Goal: Transaction & Acquisition: Purchase product/service

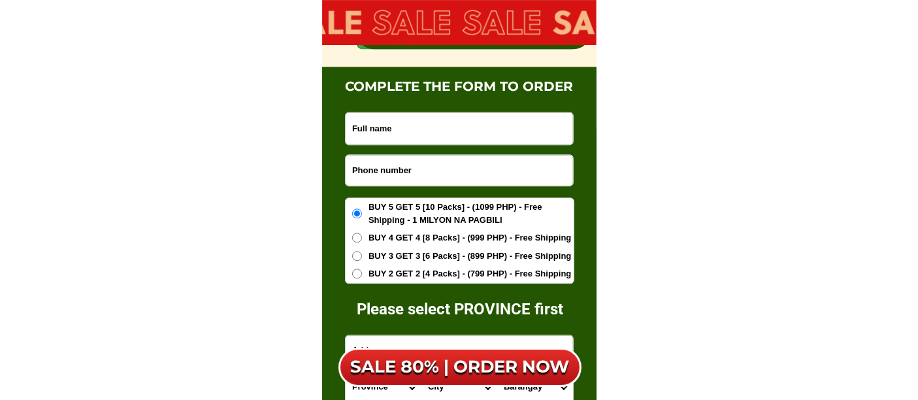
scroll to position [8262, 0]
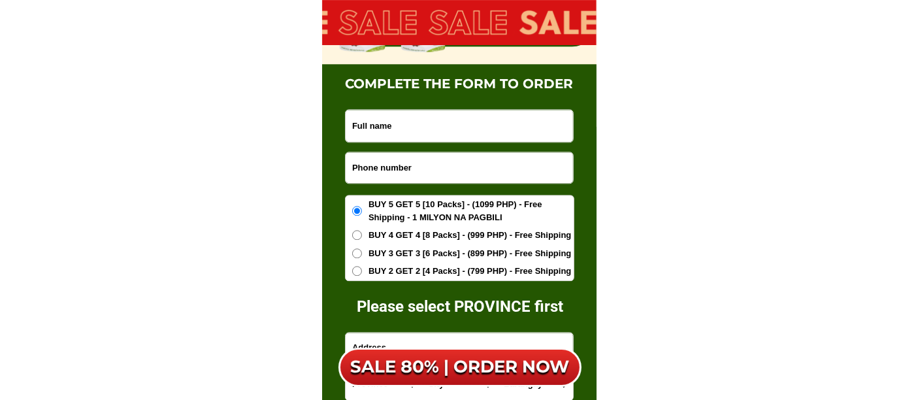
click at [399, 164] on input "Input phone_number" at bounding box center [459, 167] width 227 height 31
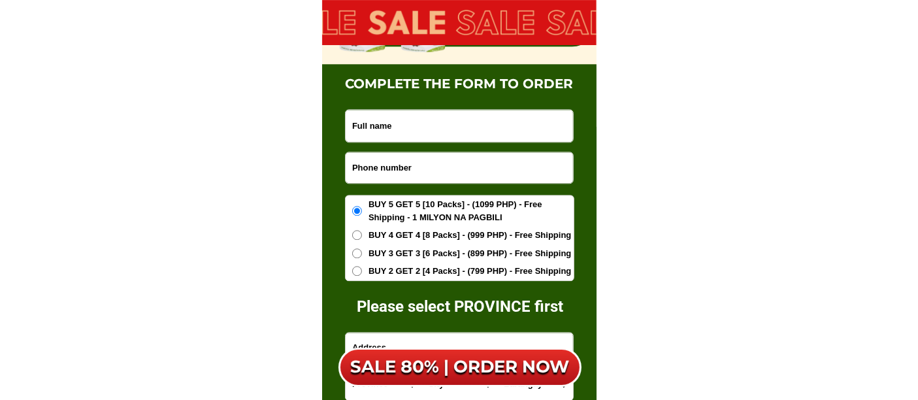
paste input "09552609169"
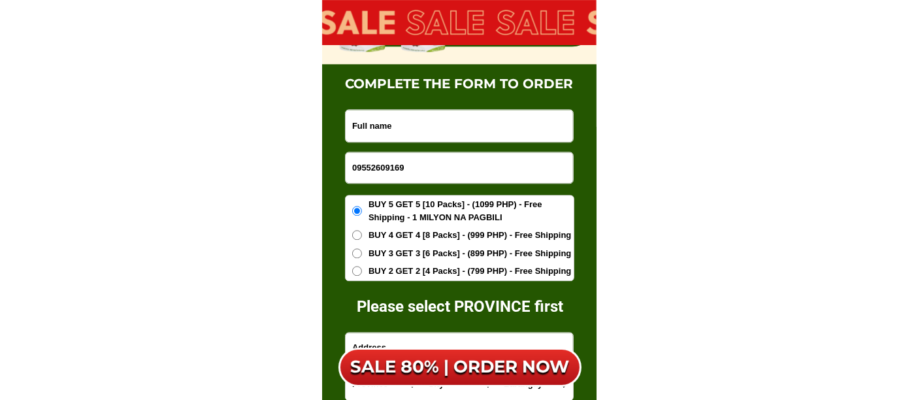
type input "09552609169"
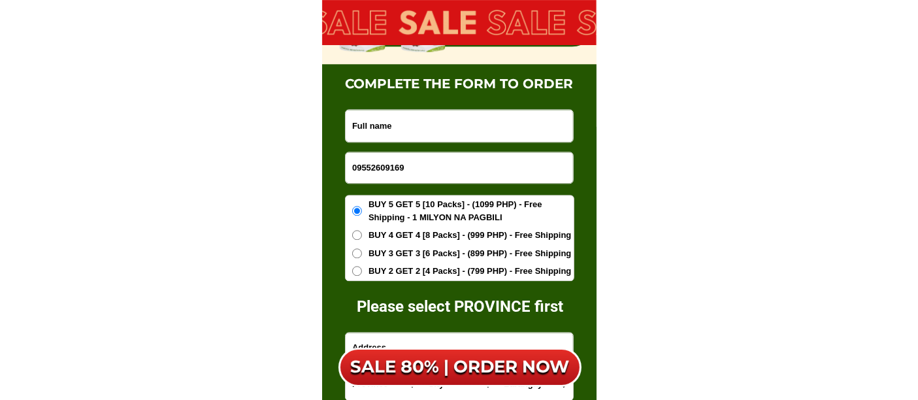
click at [428, 129] on input "Input full_name" at bounding box center [459, 126] width 227 height 32
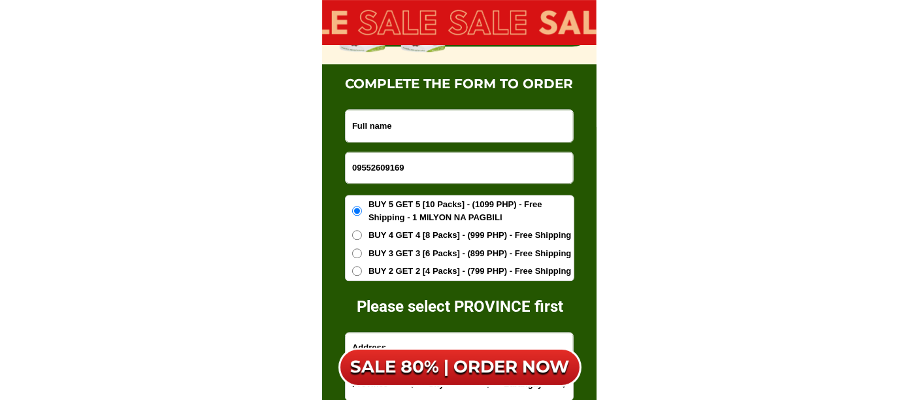
paste input "[PERSON_NAME]-ato"
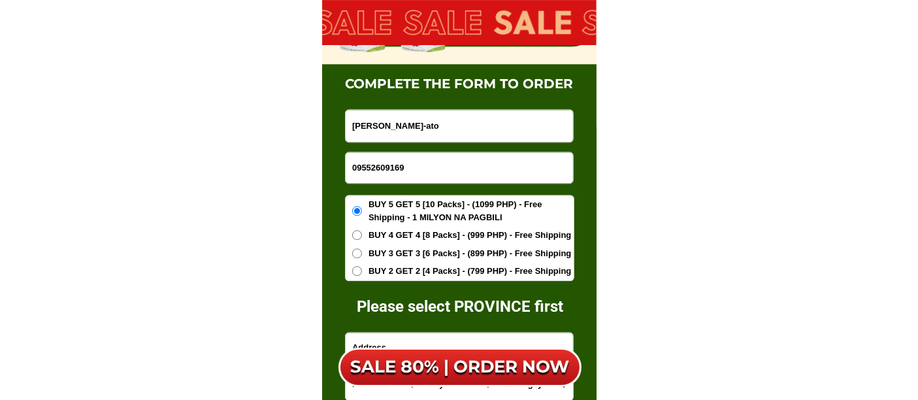
type input "[PERSON_NAME]-ato"
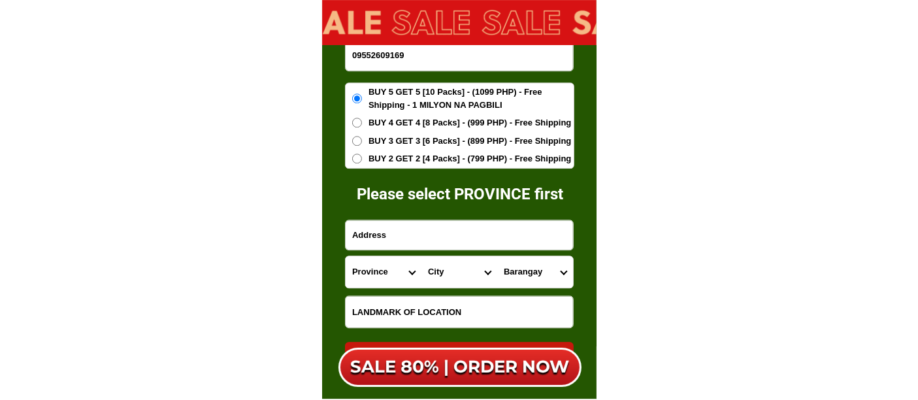
scroll to position [8408, 0]
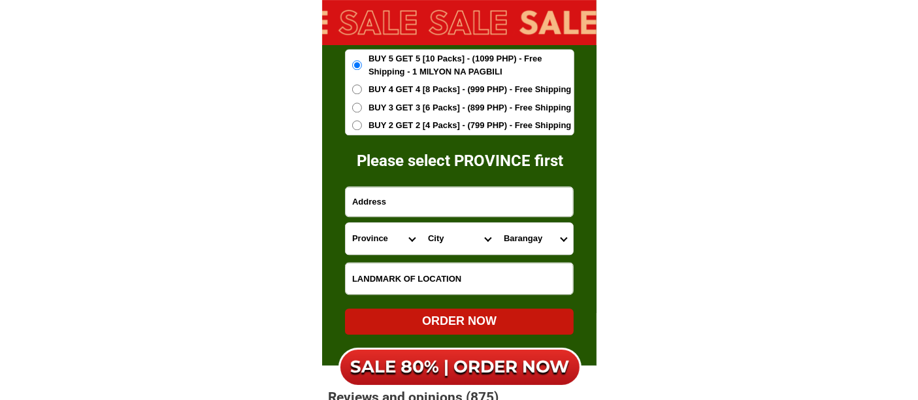
click at [407, 197] on input "Input address" at bounding box center [459, 201] width 227 height 29
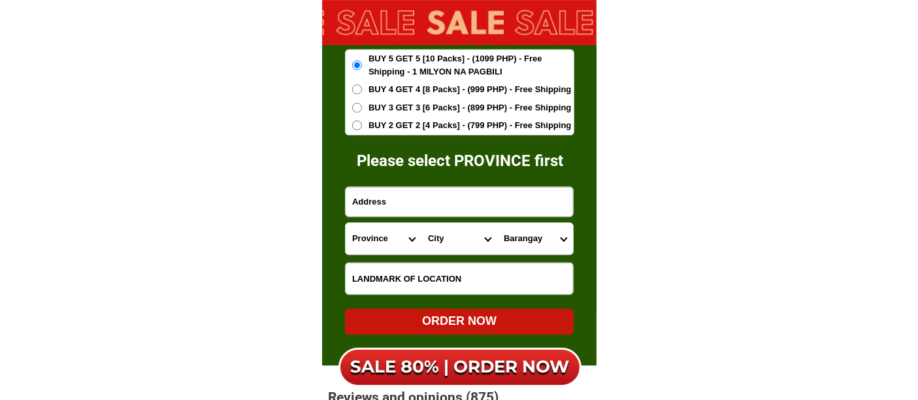
paste input "Poblacion Pikit [GEOGRAPHIC_DATA]"
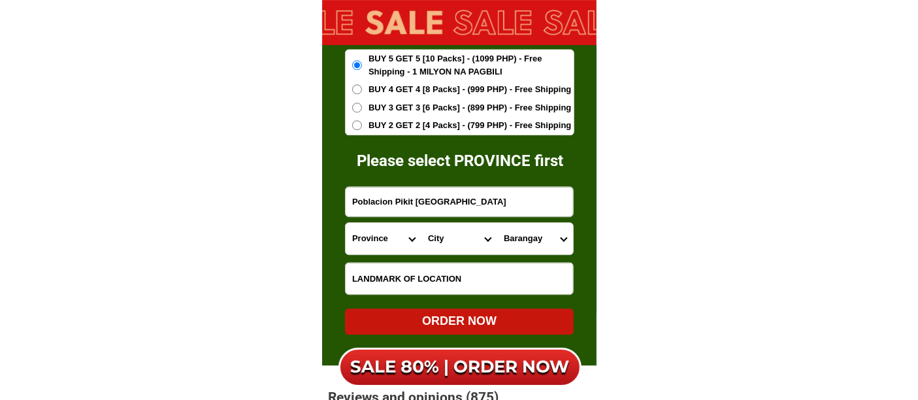
type input "Poblacion Pikit [GEOGRAPHIC_DATA]"
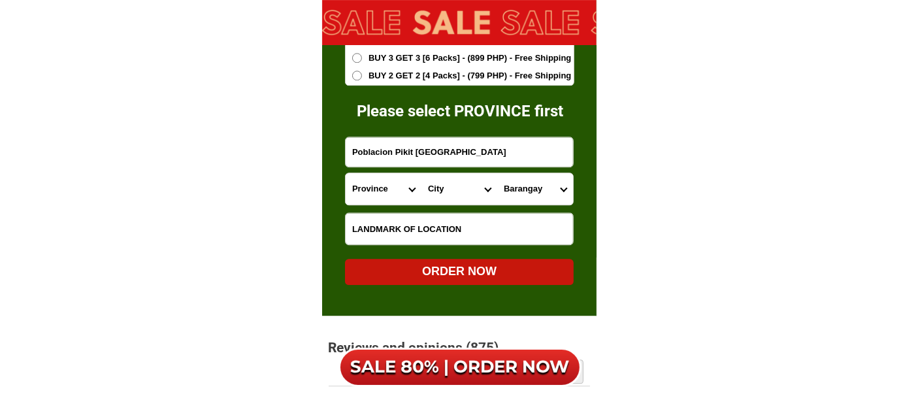
scroll to position [8480, 0]
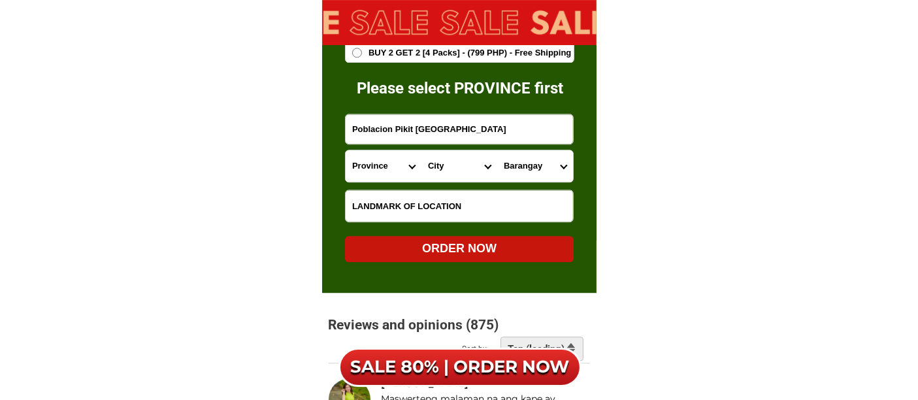
click at [412, 212] on input "Input LANDMARKOFLOCATION" at bounding box center [459, 205] width 227 height 31
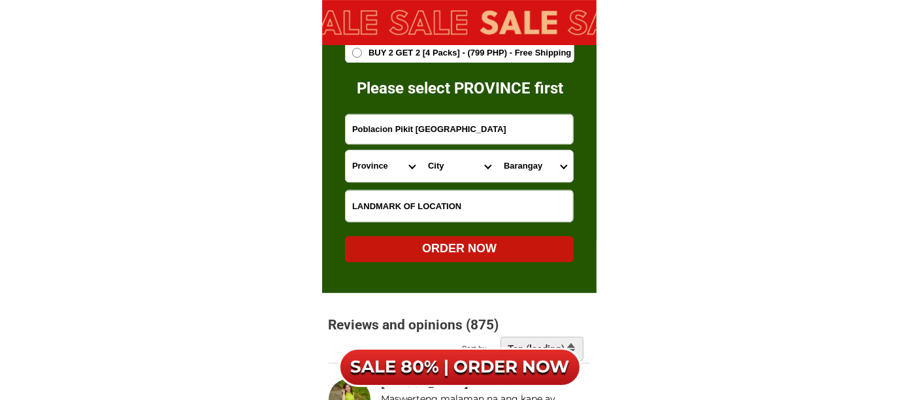
paste input "Municipal mayor [PERSON_NAME]"
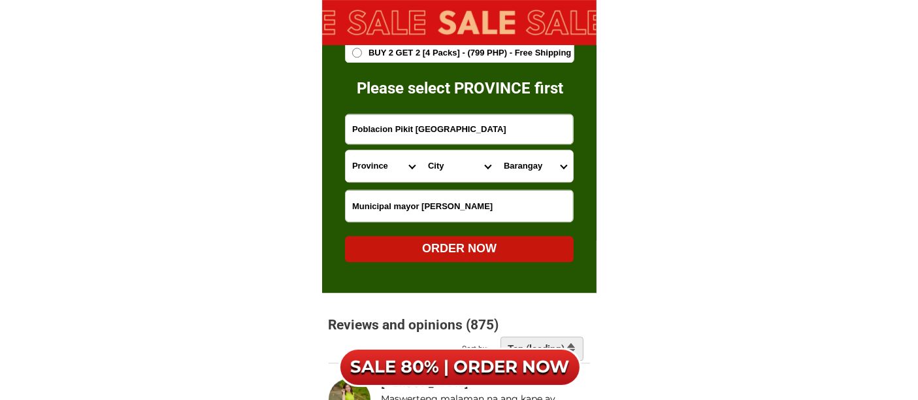
type input "Municipal mayor [PERSON_NAME]"
click at [389, 169] on select "Province [GEOGRAPHIC_DATA] [GEOGRAPHIC_DATA][PERSON_NAME][GEOGRAPHIC_DATA][GEOG…" at bounding box center [384, 165] width 76 height 31
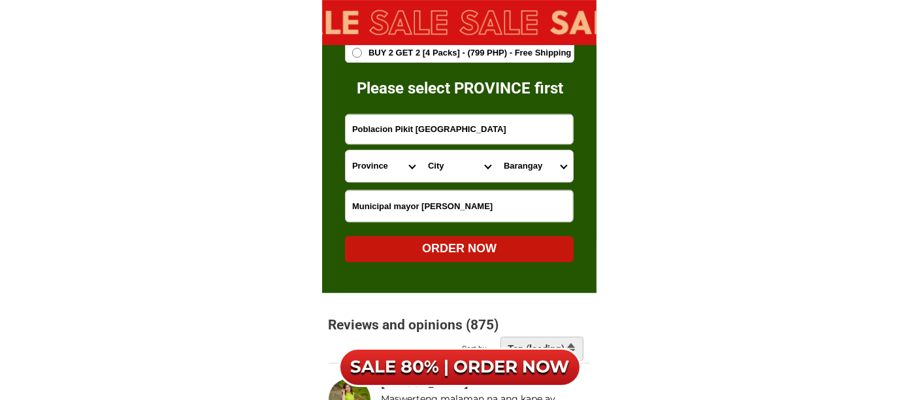
select select "63_170"
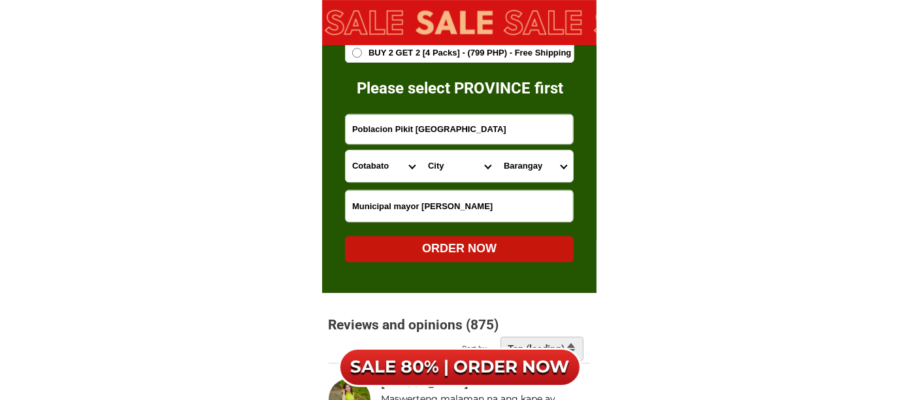
click at [346, 150] on select "Province [GEOGRAPHIC_DATA] [GEOGRAPHIC_DATA][PERSON_NAME][GEOGRAPHIC_DATA][GEOG…" at bounding box center [384, 165] width 76 height 31
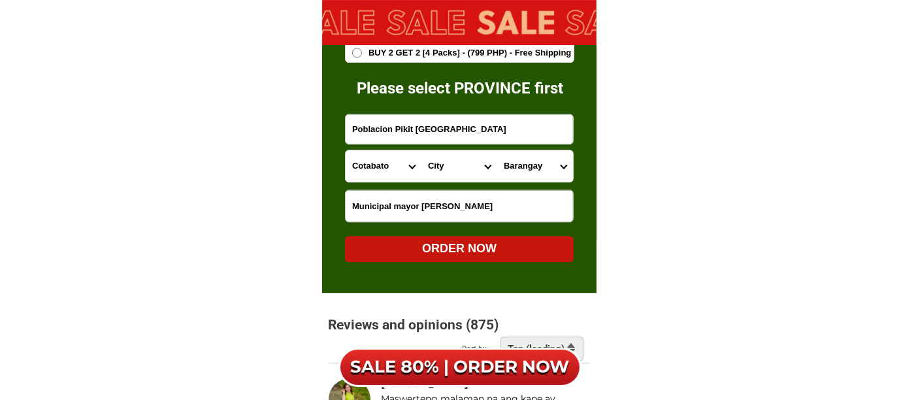
click at [432, 169] on select "City Alamada Aleosan [PERSON_NAME][GEOGRAPHIC_DATA]-city [GEOGRAPHIC_DATA][PERS…" at bounding box center [459, 165] width 76 height 31
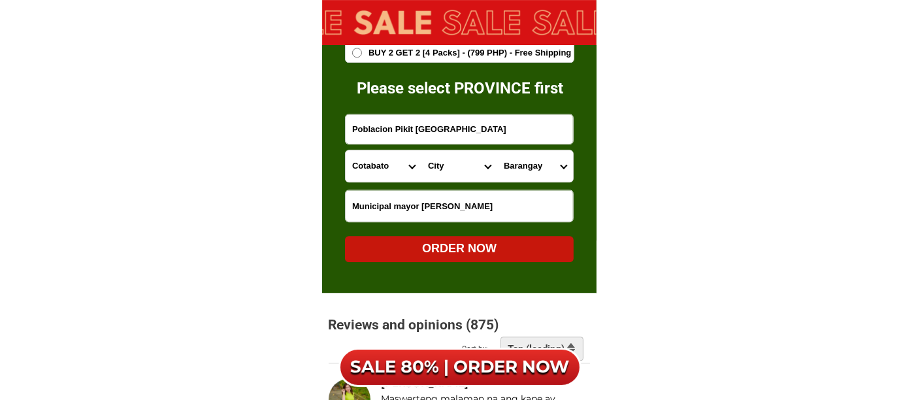
select select "63_1705987"
click at [421, 150] on select "City Alamada Aleosan [PERSON_NAME][GEOGRAPHIC_DATA]-city [GEOGRAPHIC_DATA][PERS…" at bounding box center [459, 165] width 76 height 31
click at [513, 163] on select "[GEOGRAPHIC_DATA][PERSON_NAME] (bagoinged) Balabak Balatican Balong Balungis [P…" at bounding box center [535, 165] width 76 height 31
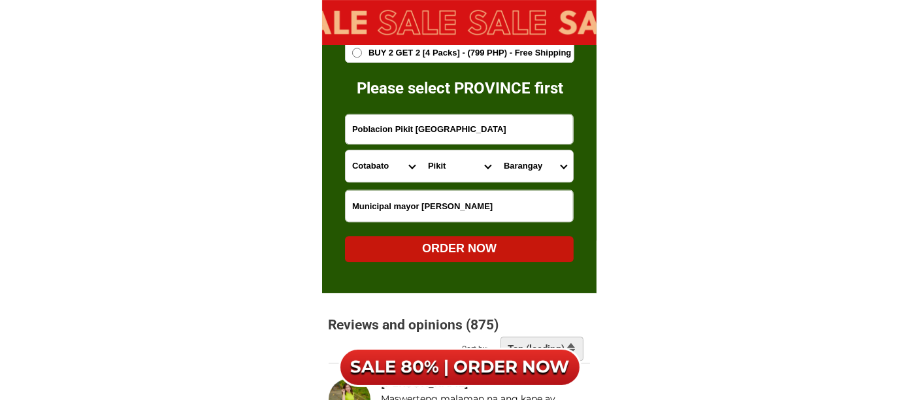
select select "63_17059877064"
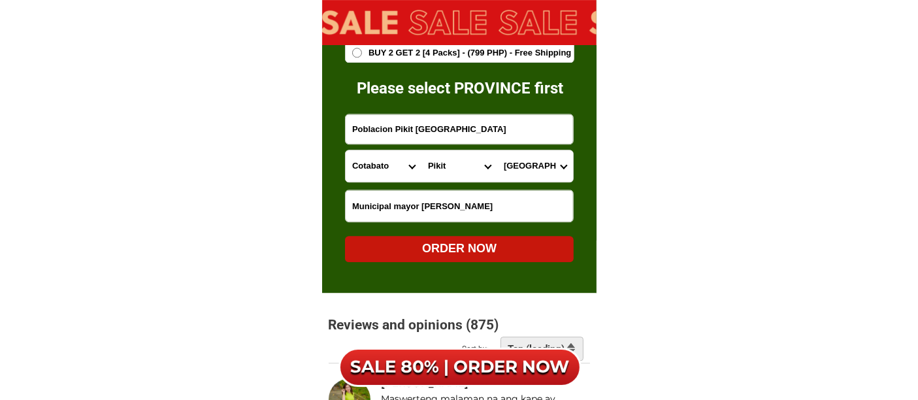
click at [497, 150] on select "[GEOGRAPHIC_DATA][PERSON_NAME] (bagoinged) Balabak Balatican Balong Balungis [P…" at bounding box center [535, 165] width 76 height 31
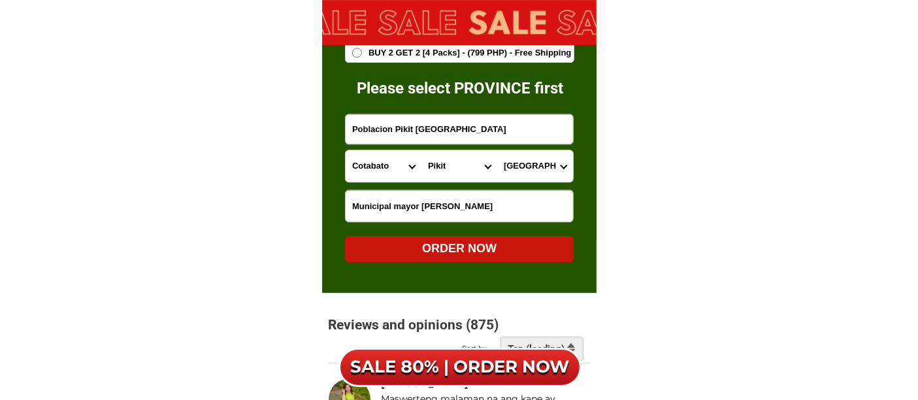
click at [456, 245] on div "ORDER NOW" at bounding box center [459, 249] width 229 height 18
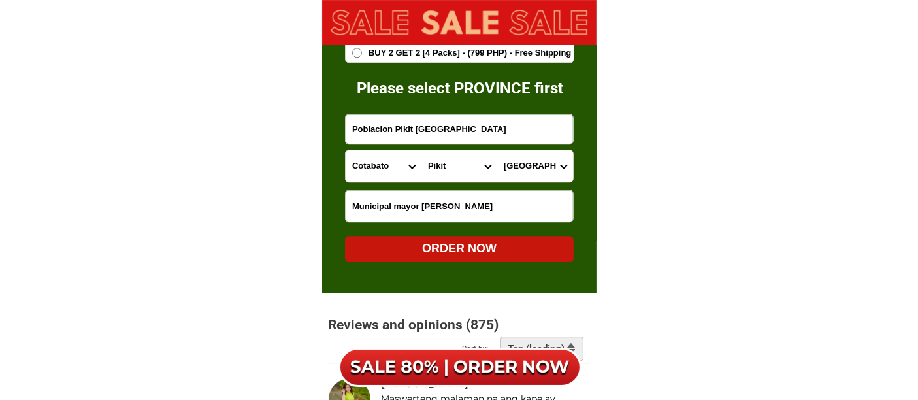
radio input "true"
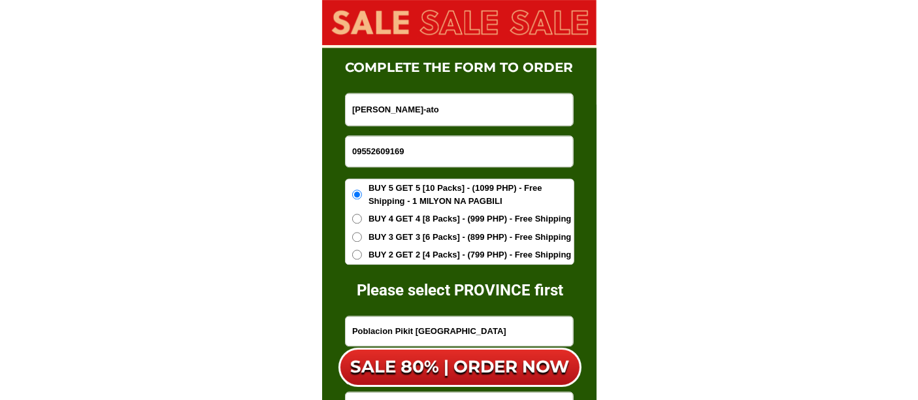
scroll to position [8262, 0]
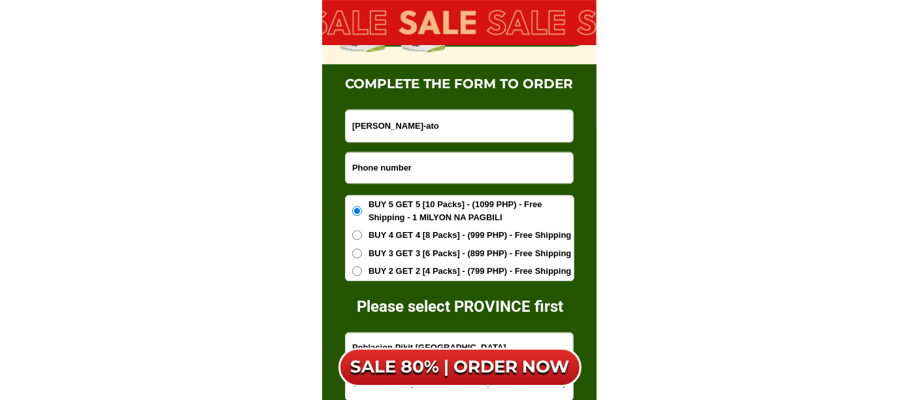
click at [395, 163] on input "Input phone_number" at bounding box center [459, 167] width 227 height 31
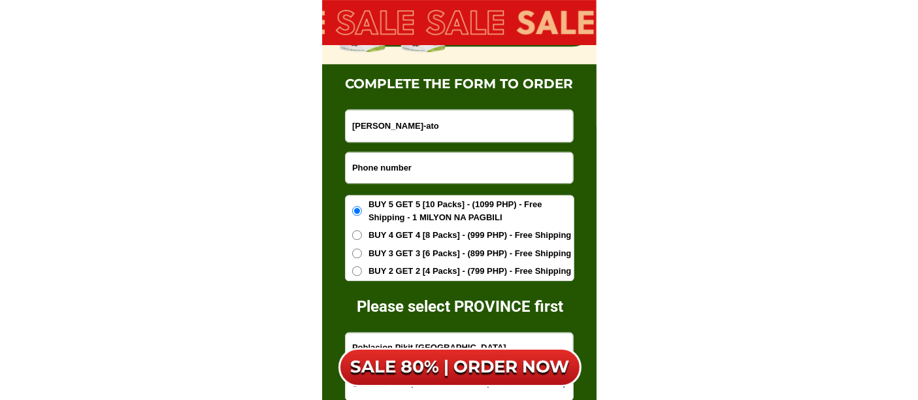
paste input "09236453424"
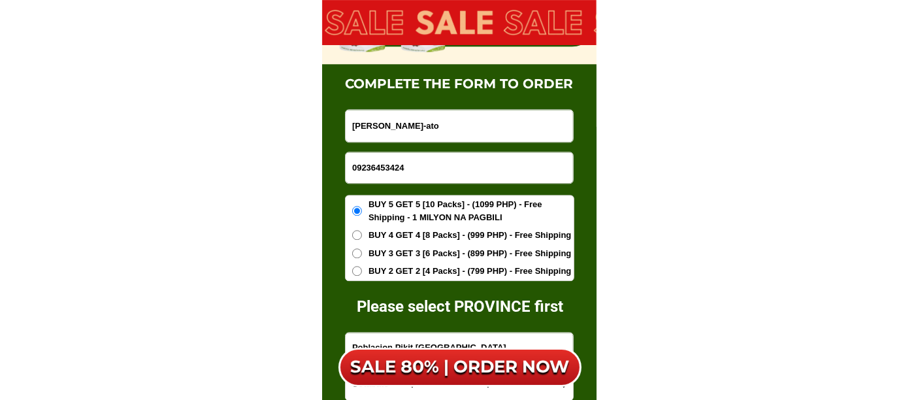
type input "09236453424"
click at [449, 125] on input "[PERSON_NAME]-ato" at bounding box center [459, 126] width 227 height 32
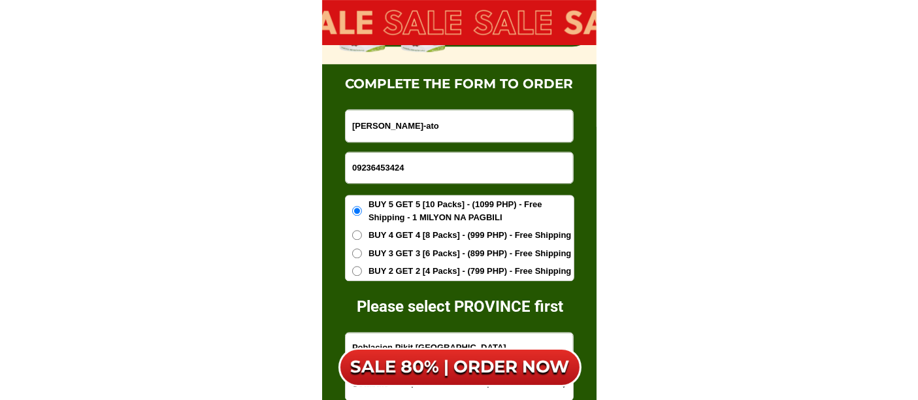
paste input "[PERSON_NAME]"
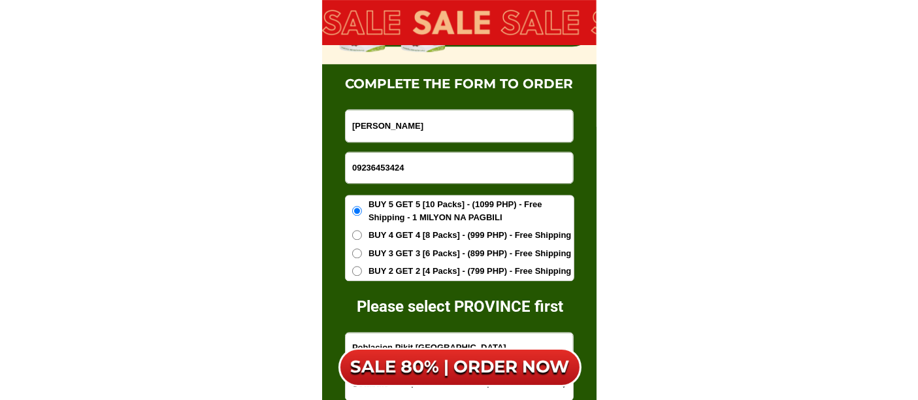
type input "[PERSON_NAME]"
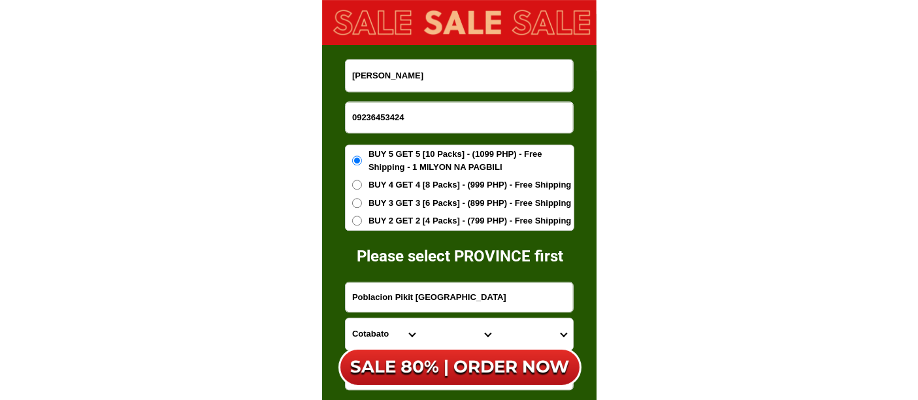
scroll to position [8335, 0]
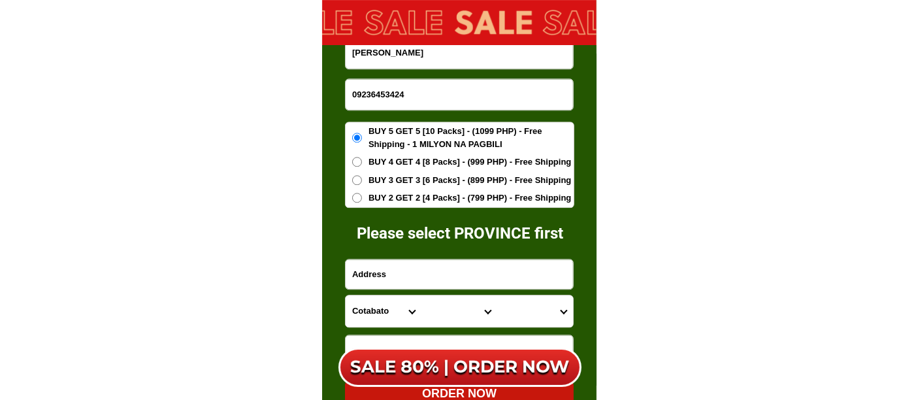
click at [392, 273] on input "Input address" at bounding box center [459, 273] width 227 height 29
paste input "B24 L9 P3b [PERSON_NAME]"
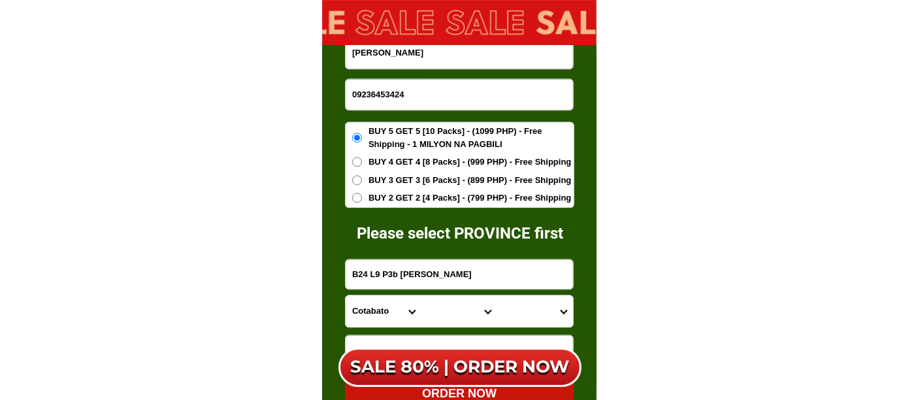
type input "B24 L9 P3b [PERSON_NAME]"
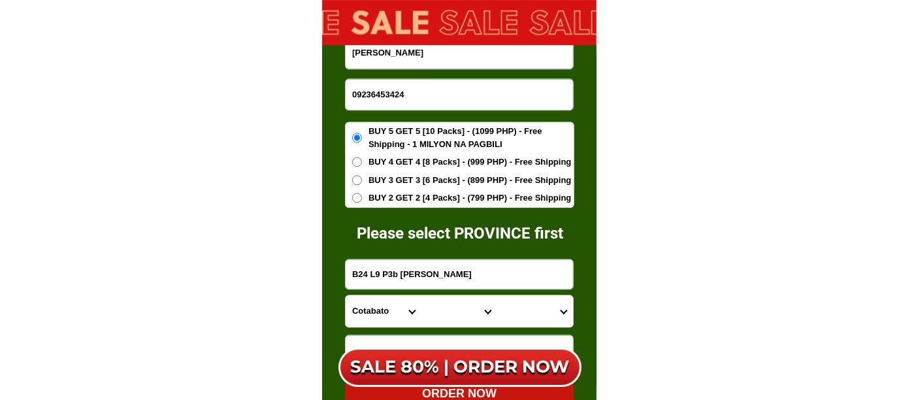
click at [387, 90] on input "09236453424" at bounding box center [459, 94] width 227 height 31
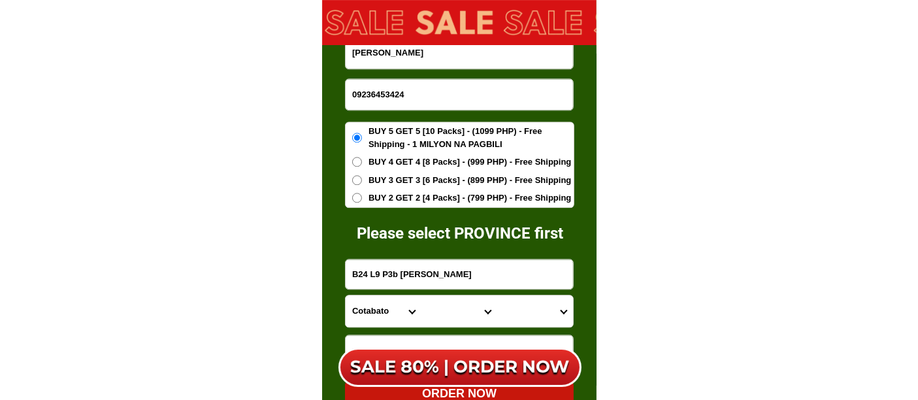
click at [387, 90] on input "09236453424" at bounding box center [459, 94] width 227 height 31
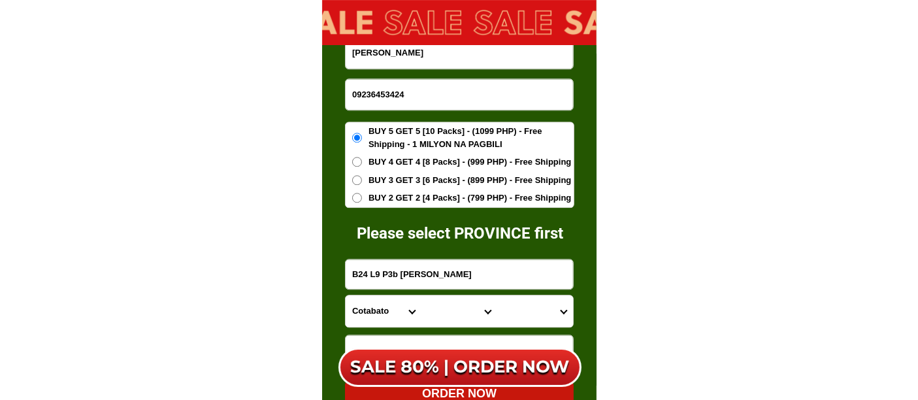
paste input "424817783"
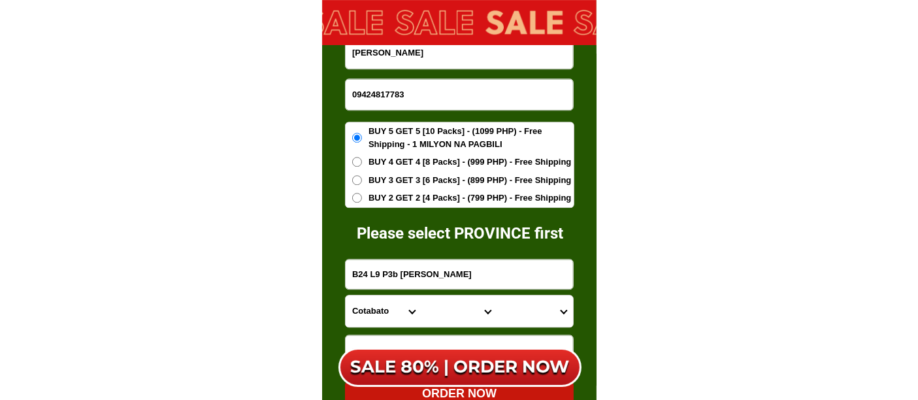
type input "09424817783"
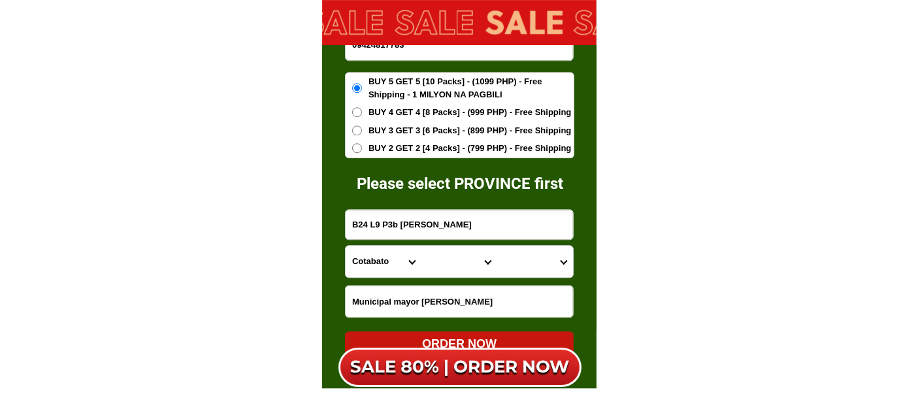
scroll to position [8408, 0]
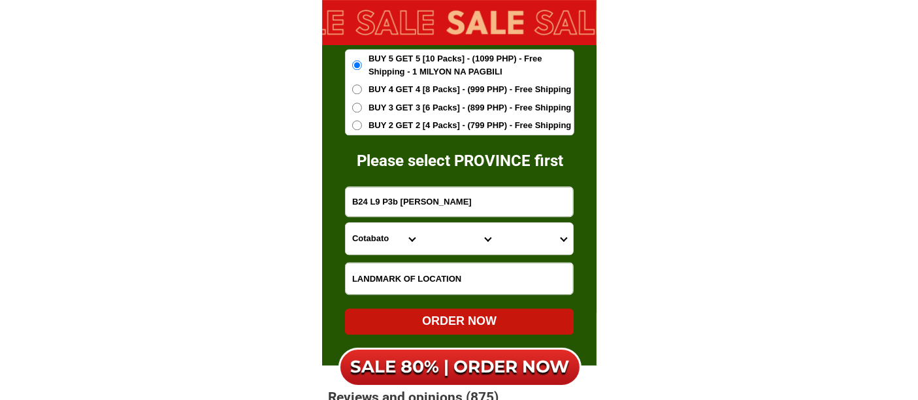
click at [381, 284] on input "Input LANDMARKOFLOCATION" at bounding box center [459, 278] width 227 height 31
paste input "fronting [GEOGRAPHIC_DATA], black/brown gate with belgian dog"
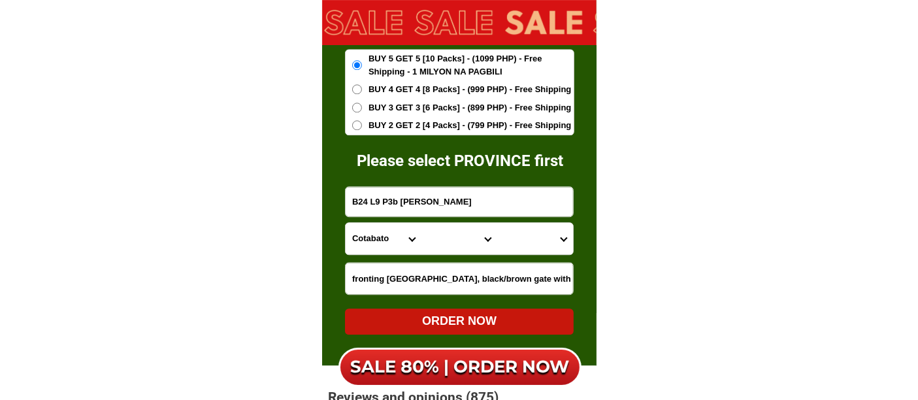
scroll to position [0, 61]
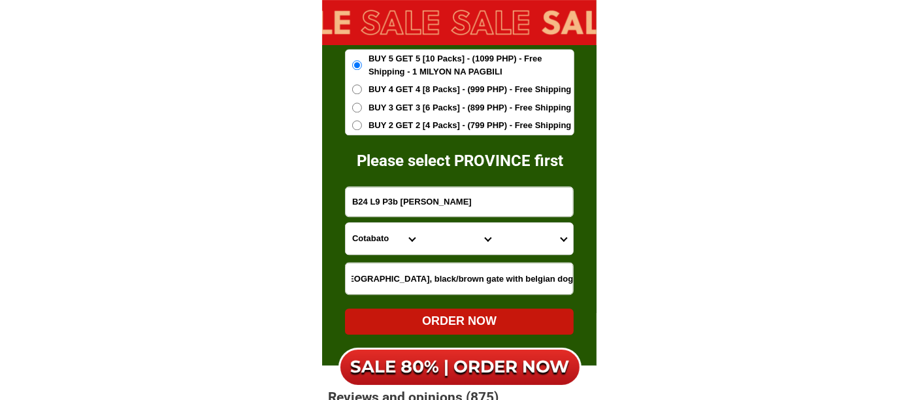
type input "fronting [GEOGRAPHIC_DATA], black/brown gate with belgian dog"
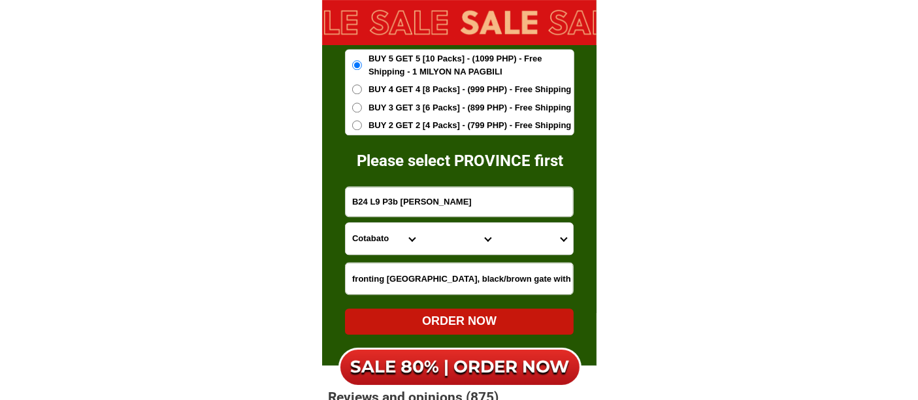
click at [384, 236] on select "Province [GEOGRAPHIC_DATA] [GEOGRAPHIC_DATA][PERSON_NAME][GEOGRAPHIC_DATA][GEOG…" at bounding box center [384, 238] width 76 height 31
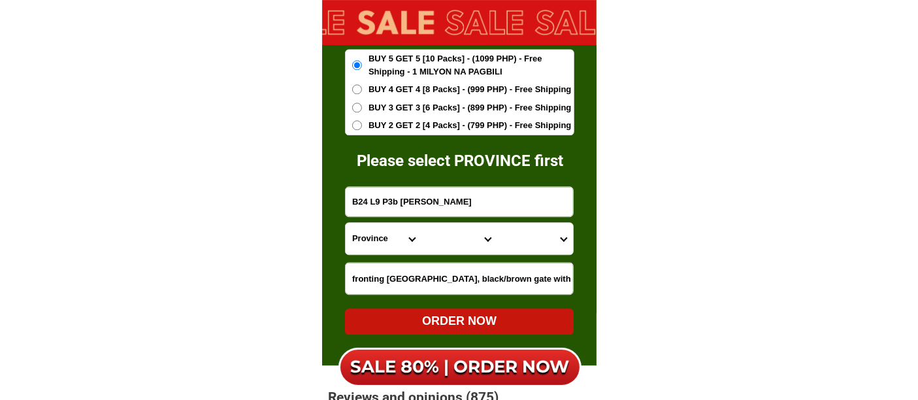
click at [384, 236] on select "Province [GEOGRAPHIC_DATA] [GEOGRAPHIC_DATA][PERSON_NAME][GEOGRAPHIC_DATA][GEOG…" at bounding box center [384, 238] width 76 height 31
click at [346, 223] on select "Province [GEOGRAPHIC_DATA] [GEOGRAPHIC_DATA][PERSON_NAME][GEOGRAPHIC_DATA][GEOG…" at bounding box center [384, 238] width 76 height 31
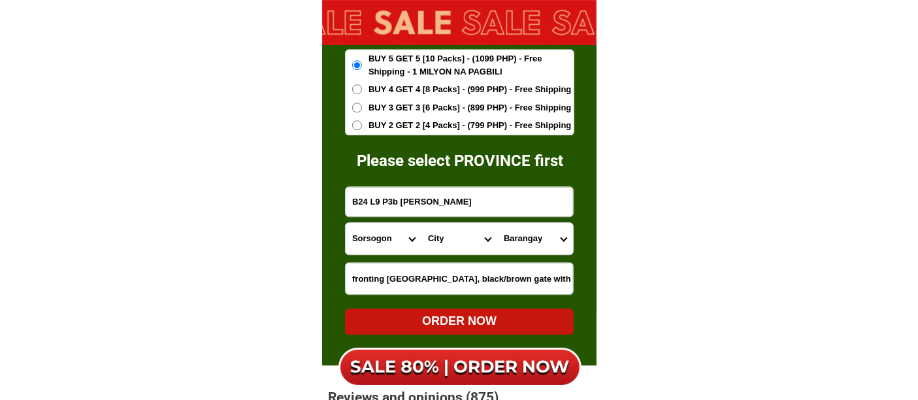
click at [388, 236] on select "Province [GEOGRAPHIC_DATA] [GEOGRAPHIC_DATA][PERSON_NAME][GEOGRAPHIC_DATA][GEOG…" at bounding box center [384, 238] width 76 height 31
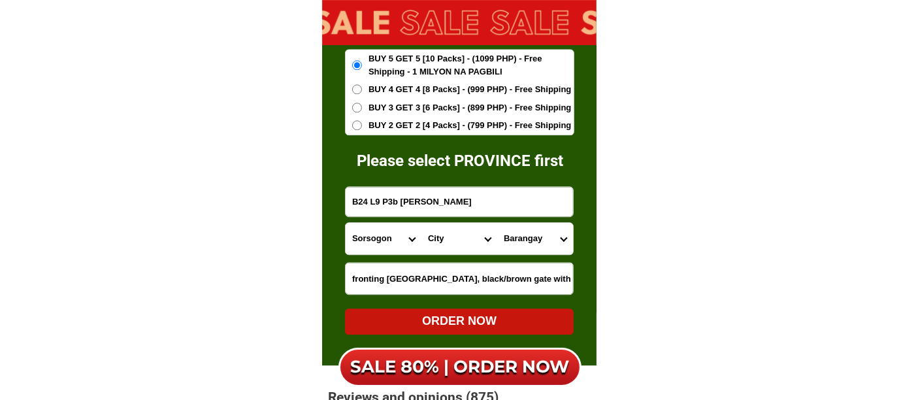
select select "63_995"
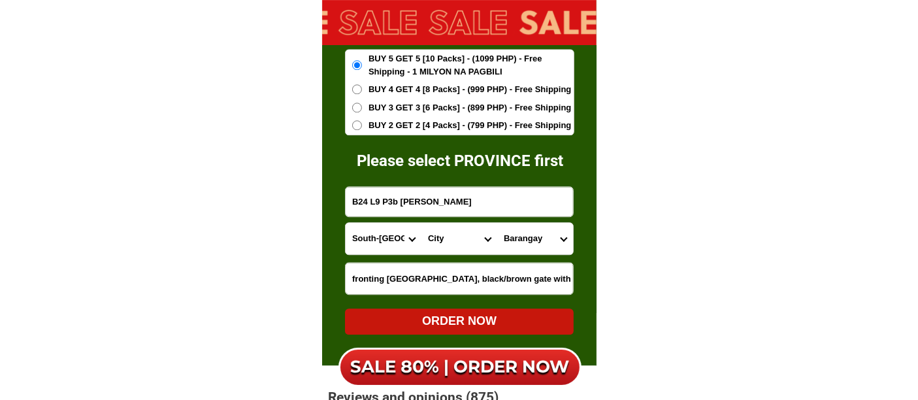
click at [346, 223] on select "Province [GEOGRAPHIC_DATA] [GEOGRAPHIC_DATA][PERSON_NAME][GEOGRAPHIC_DATA][GEOG…" at bounding box center [384, 238] width 76 height 31
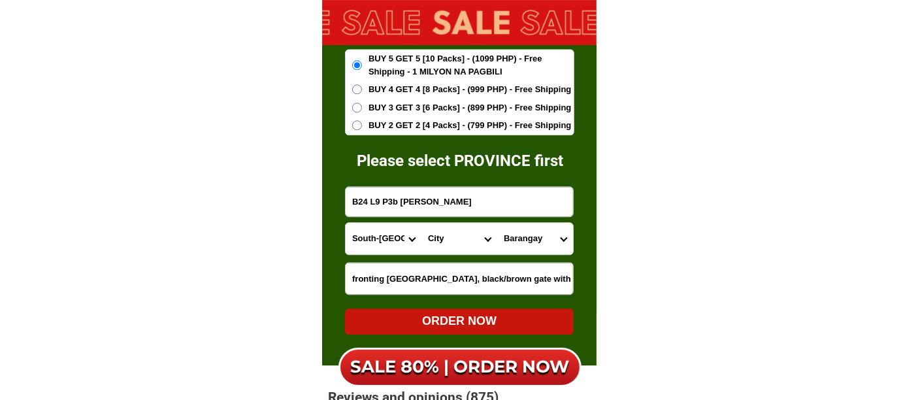
click at [443, 234] on select "City General-[GEOGRAPHIC_DATA]-city [GEOGRAPHIC_DATA]-[GEOGRAPHIC_DATA]-[GEOGRA…" at bounding box center [459, 238] width 76 height 31
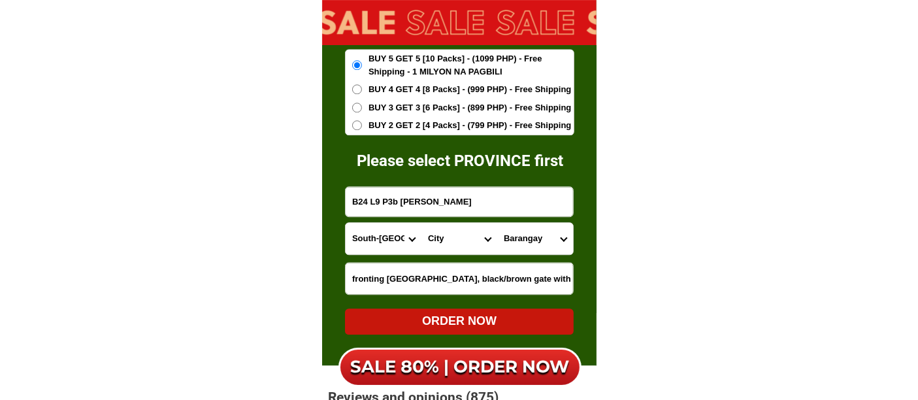
select select "63_9951169"
click at [421, 223] on select "City General-[GEOGRAPHIC_DATA]-city [GEOGRAPHIC_DATA]-[GEOGRAPHIC_DATA]-[GEOGRA…" at bounding box center [459, 238] width 76 height 31
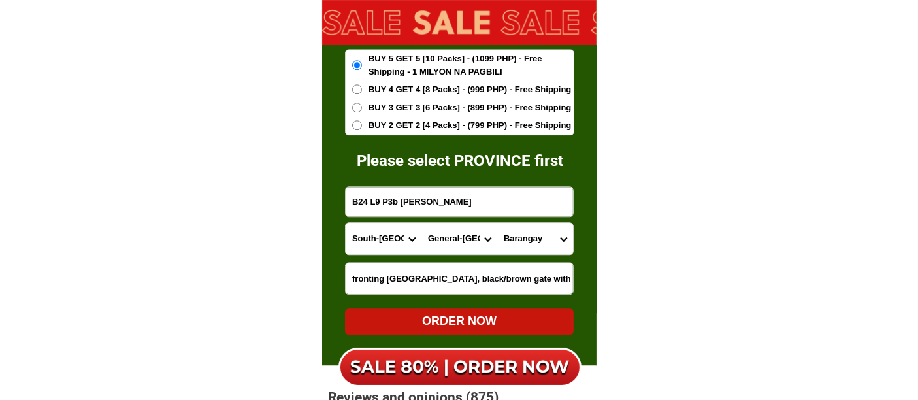
click at [527, 246] on select "Barangay Apopong Baluan [PERSON_NAME][GEOGRAPHIC_DATA][GEOGRAPHIC_DATA] [GEOGRA…" at bounding box center [535, 238] width 76 height 31
select select "63_99511696880"
click at [497, 223] on select "Barangay Apopong Baluan [PERSON_NAME][GEOGRAPHIC_DATA][GEOGRAPHIC_DATA] [GEOGRA…" at bounding box center [535, 238] width 76 height 31
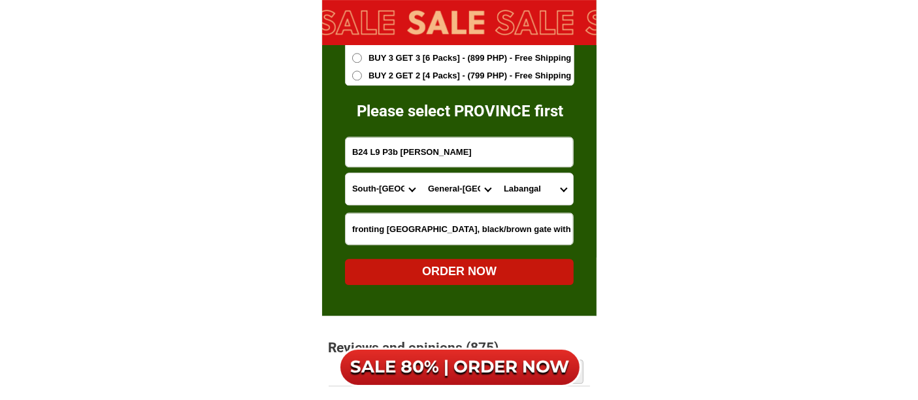
scroll to position [8553, 0]
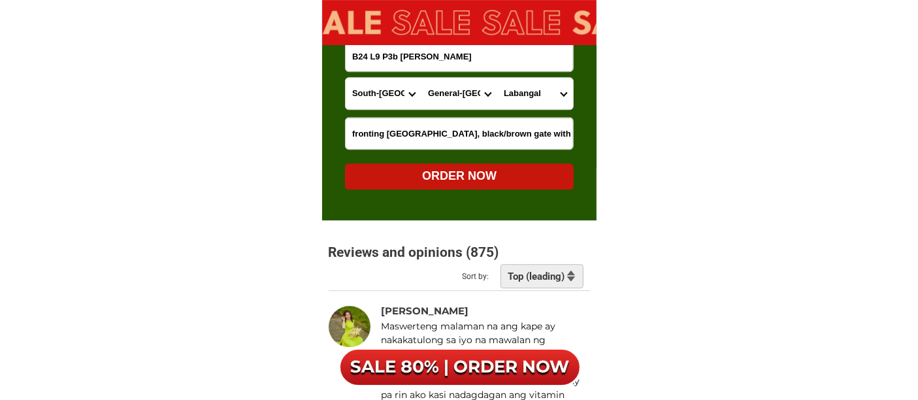
click at [495, 184] on div "ORDER NOW" at bounding box center [459, 176] width 229 height 18
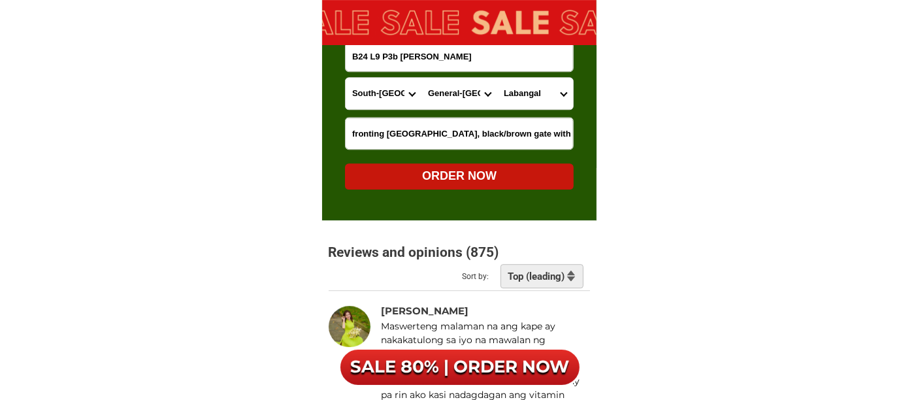
radio input "true"
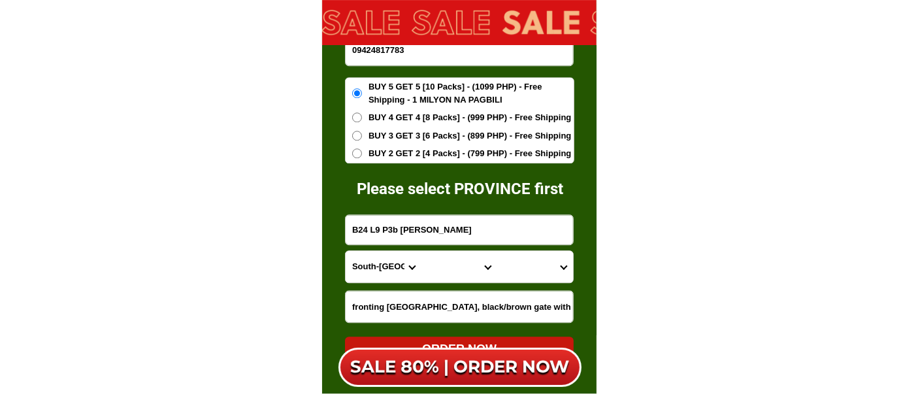
scroll to position [8335, 0]
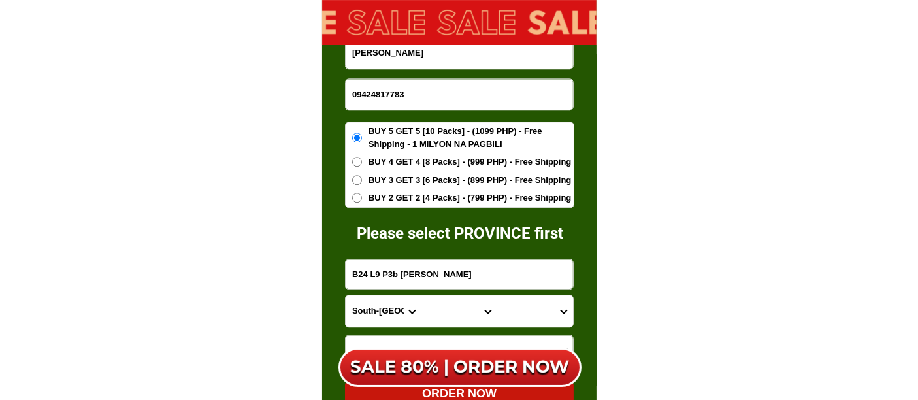
click at [429, 90] on input "09424817783" at bounding box center [459, 94] width 227 height 31
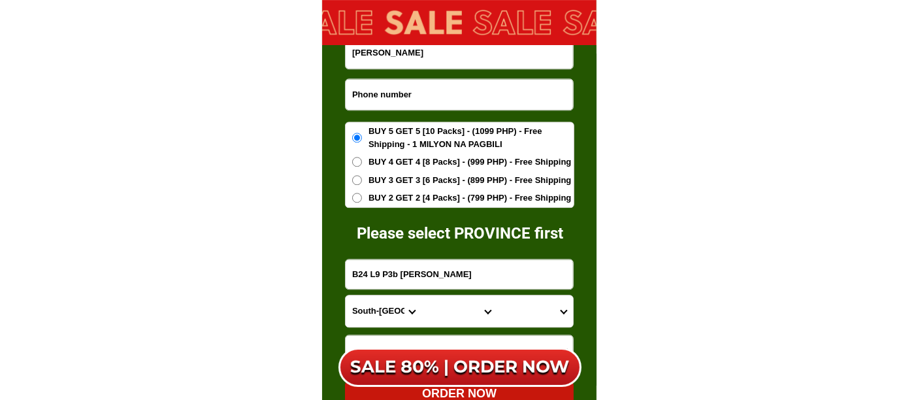
paste input "639995406393"
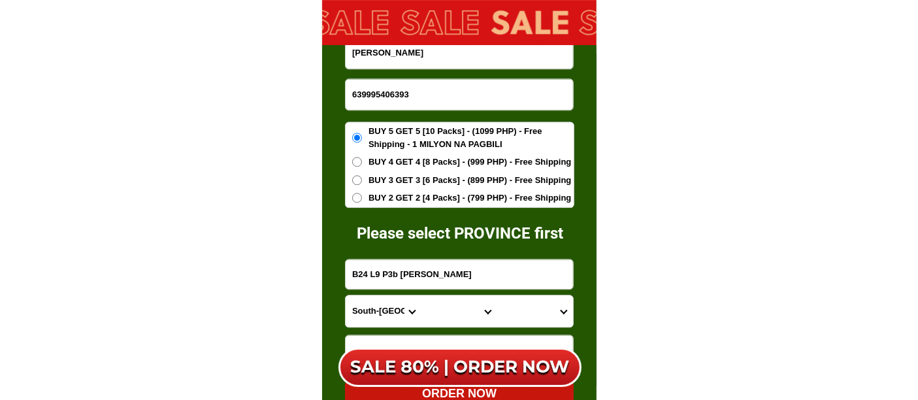
type input "639995406393"
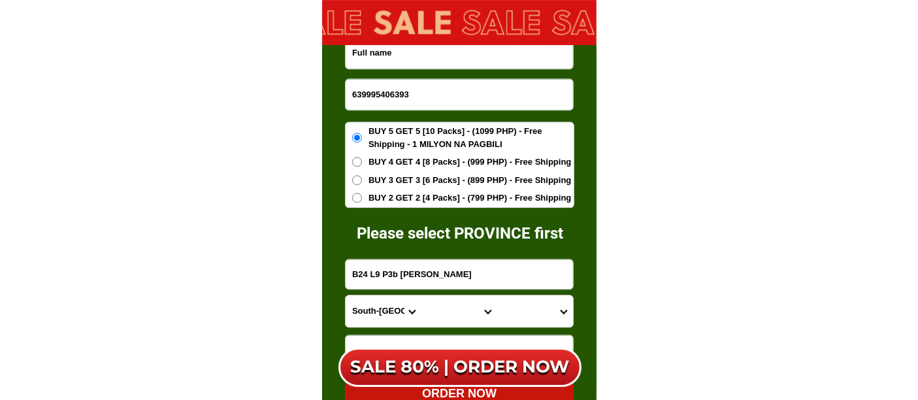
click at [421, 53] on input "Input full_name" at bounding box center [459, 53] width 227 height 32
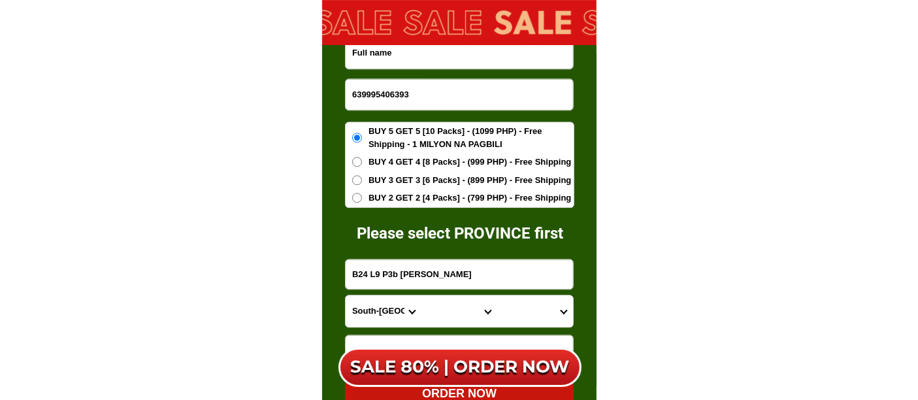
paste input "[PERSON_NAME]"
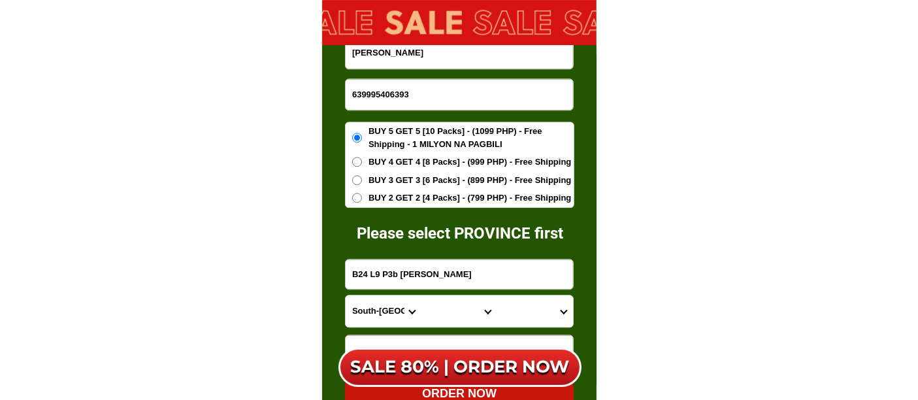
type input "[PERSON_NAME]"
click at [440, 203] on span "BUY 2 GET 2 [4 Packs] - (799 PHP) - Free Shipping" at bounding box center [470, 197] width 203 height 13
click at [362, 203] on input "BUY 2 GET 2 [4 Packs] - (799 PHP) - Free Shipping" at bounding box center [357, 198] width 10 height 10
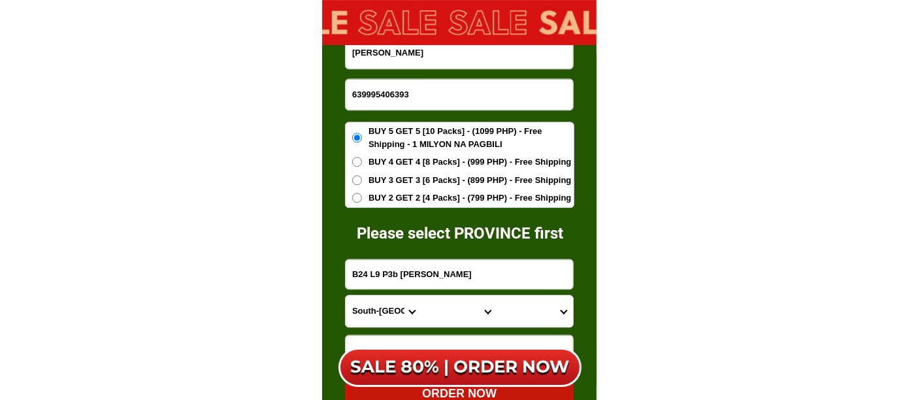
radio input "true"
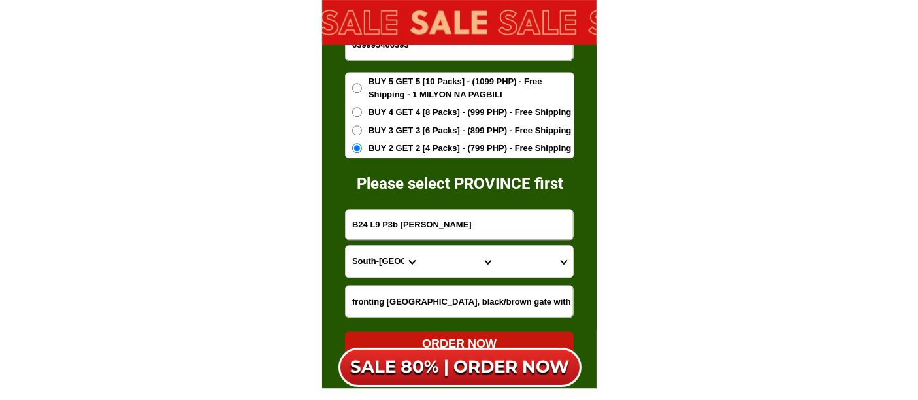
scroll to position [8408, 0]
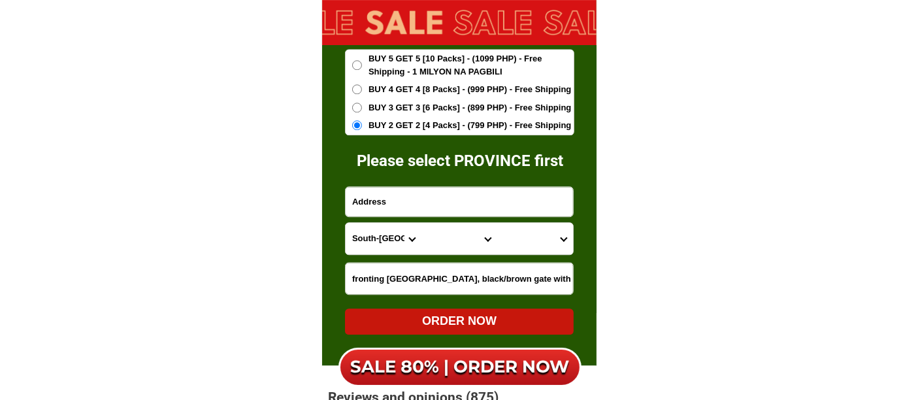
click at [407, 203] on input "Input address" at bounding box center [459, 201] width 227 height 29
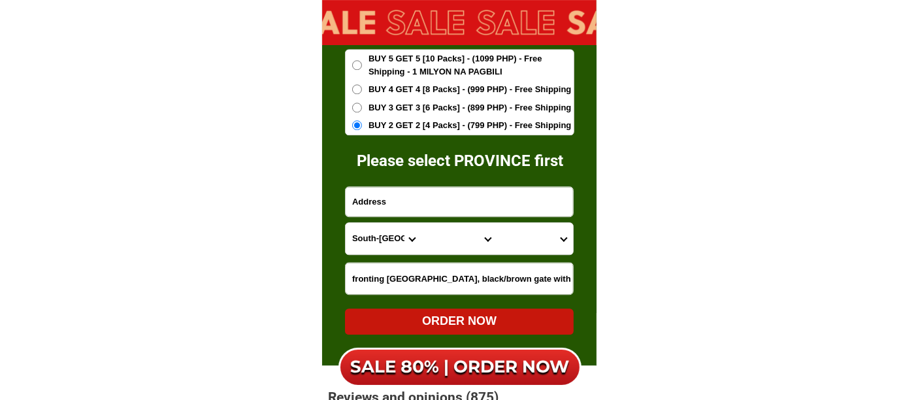
paste input "[STREET_ADDRESS][PERSON_NAME]"
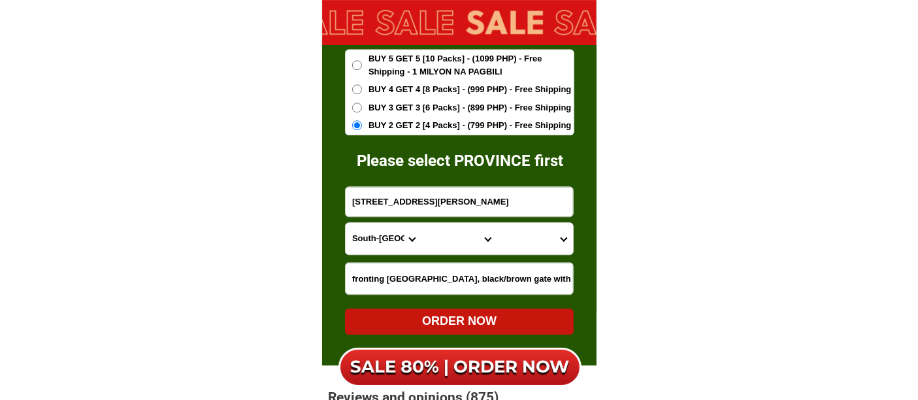
type input "[STREET_ADDRESS][PERSON_NAME]"
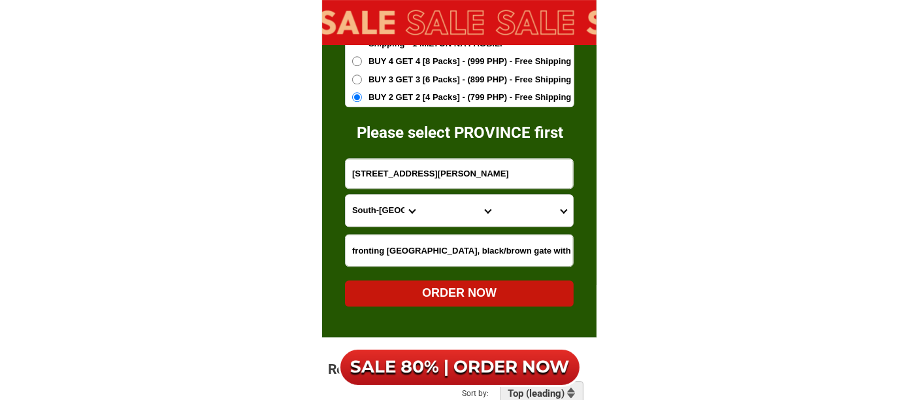
scroll to position [8480, 0]
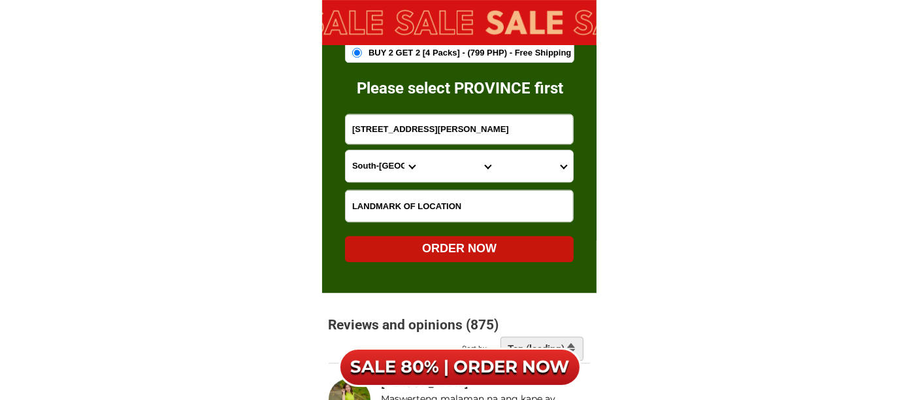
click at [475, 210] on input "Input LANDMARKOFLOCATION" at bounding box center [459, 205] width 227 height 31
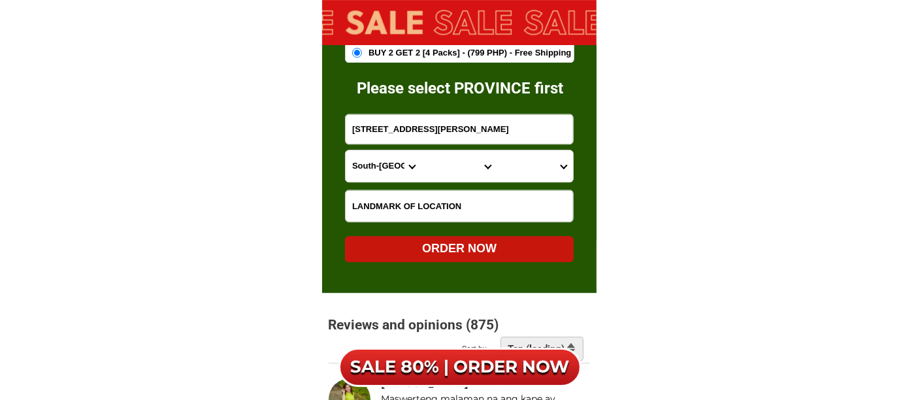
paste input "at the back of [GEOGRAPHIC_DATA] and [GEOGRAPHIC_DATA]""
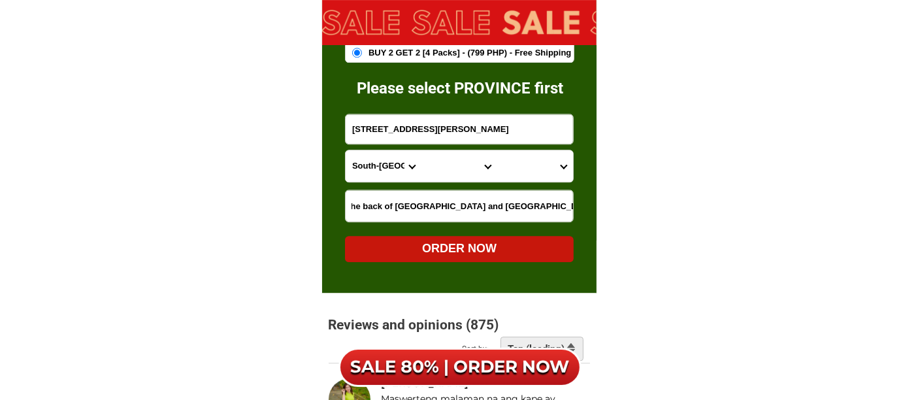
scroll to position [0, 10]
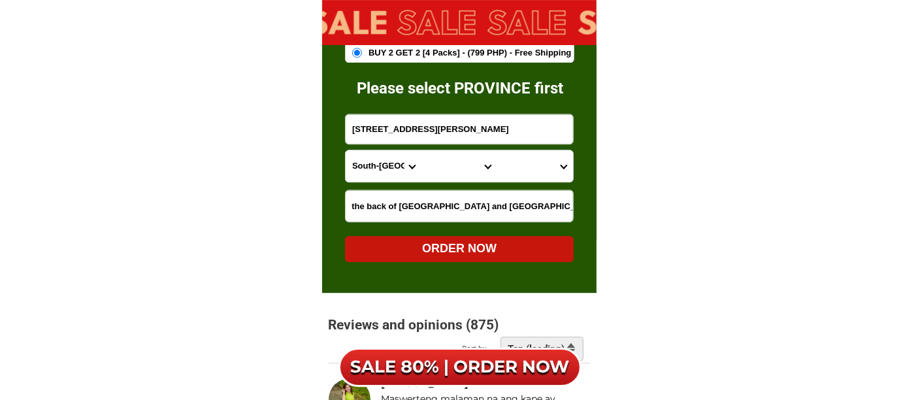
type input "at the back of [GEOGRAPHIC_DATA] and [GEOGRAPHIC_DATA]"
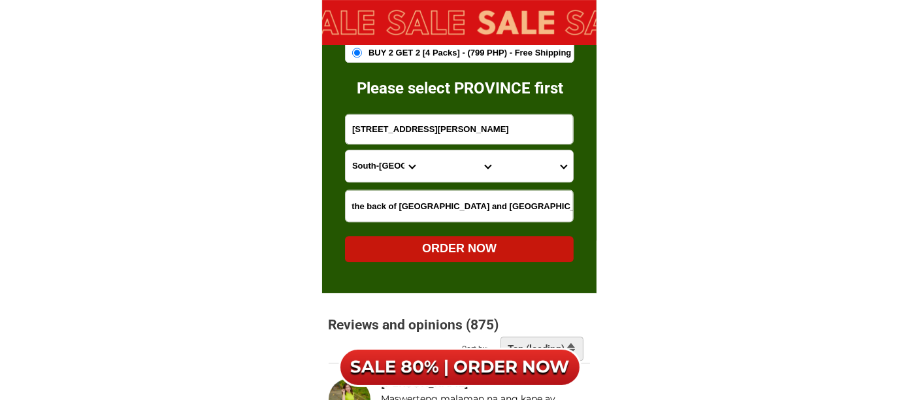
scroll to position [0, 0]
click at [374, 170] on select "Province [GEOGRAPHIC_DATA] [GEOGRAPHIC_DATA][PERSON_NAME][GEOGRAPHIC_DATA][GEOG…" at bounding box center [384, 165] width 76 height 31
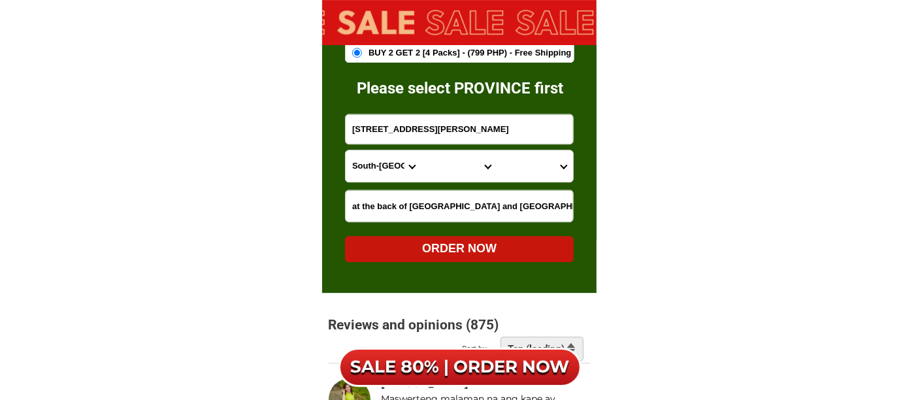
select select "63_803"
click at [346, 150] on select "Province [GEOGRAPHIC_DATA] [GEOGRAPHIC_DATA][PERSON_NAME][GEOGRAPHIC_DATA][GEOG…" at bounding box center [384, 165] width 76 height 31
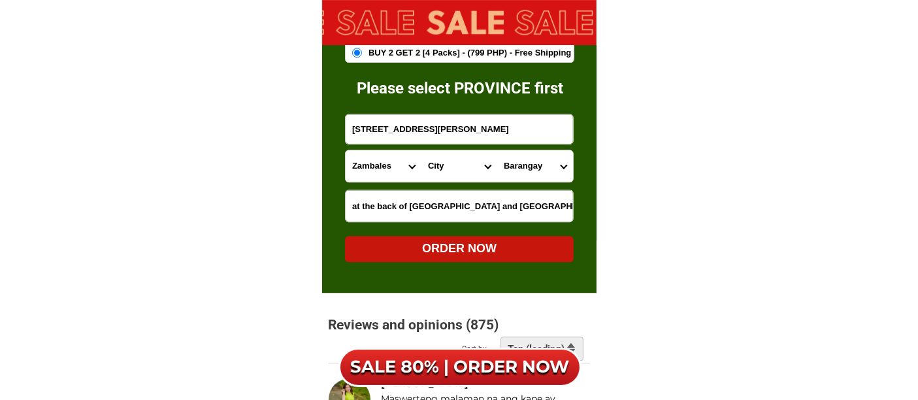
click at [440, 172] on select "City Botolan [GEOGRAPHIC_DATA] [PERSON_NAME] [GEOGRAPHIC_DATA] [GEOGRAPHIC_DATA…" at bounding box center [459, 165] width 76 height 31
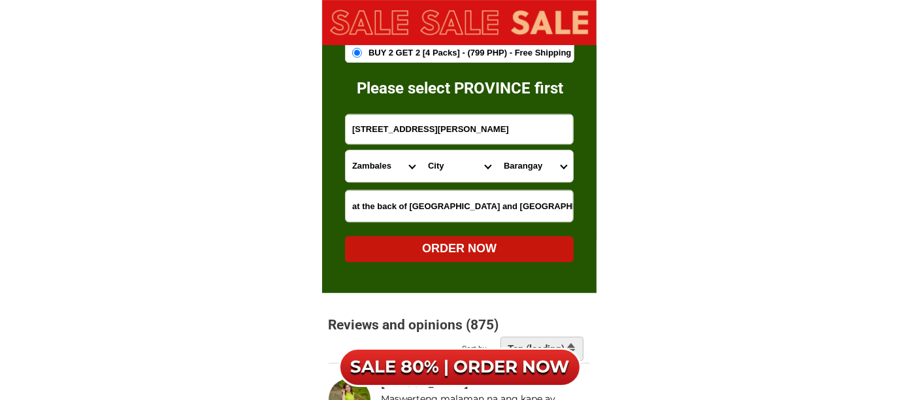
click at [440, 172] on select "City Botolan [GEOGRAPHIC_DATA] [PERSON_NAME] [GEOGRAPHIC_DATA] [GEOGRAPHIC_DATA…" at bounding box center [459, 165] width 76 height 31
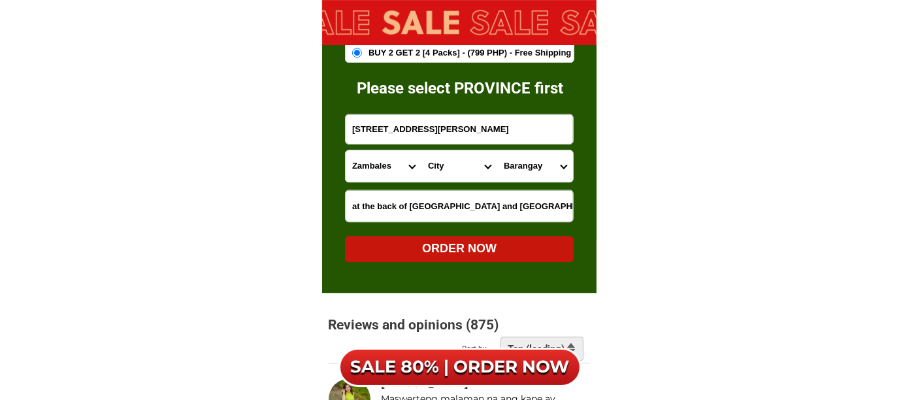
select select "63_8032327"
click at [421, 150] on select "City Botolan [GEOGRAPHIC_DATA] [PERSON_NAME] [GEOGRAPHIC_DATA] [GEOGRAPHIC_DATA…" at bounding box center [459, 165] width 76 height 31
click at [519, 163] on select "Barangay Asinan Banicain [PERSON_NAME][GEOGRAPHIC_DATA]-[GEOGRAPHIC_DATA] tapin…" at bounding box center [535, 165] width 76 height 31
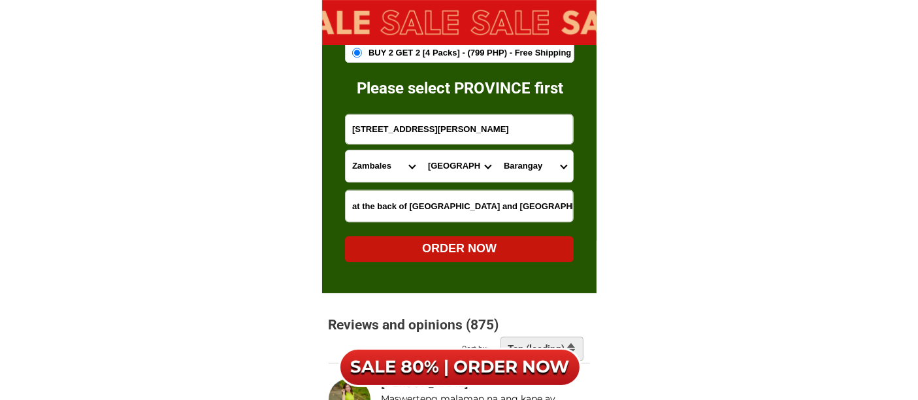
select select "63_80323275909"
click at [497, 150] on select "Barangay Asinan Banicain [PERSON_NAME][GEOGRAPHIC_DATA]-[GEOGRAPHIC_DATA] tapin…" at bounding box center [535, 165] width 76 height 31
click at [461, 245] on div "ORDER NOW" at bounding box center [459, 249] width 229 height 18
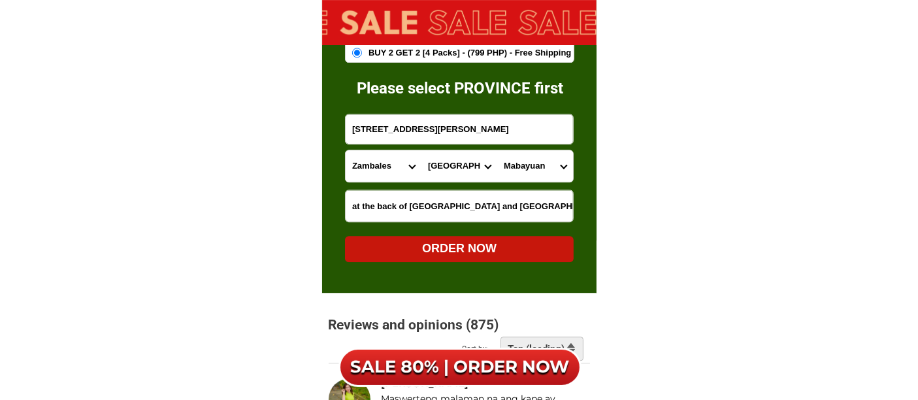
radio input "true"
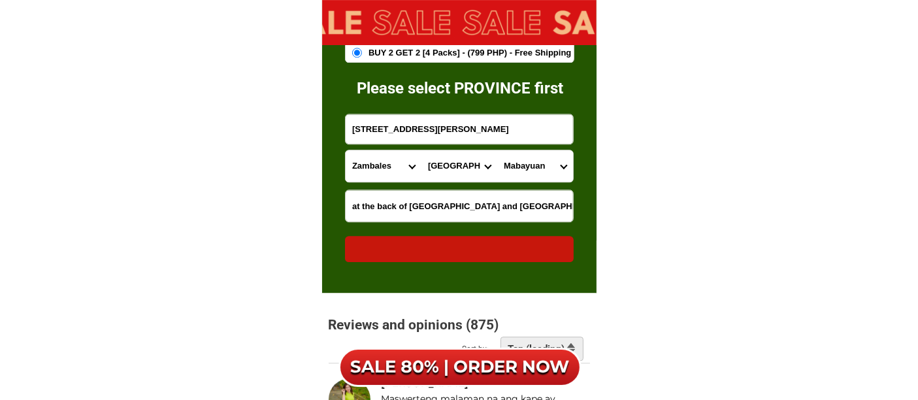
radio input "true"
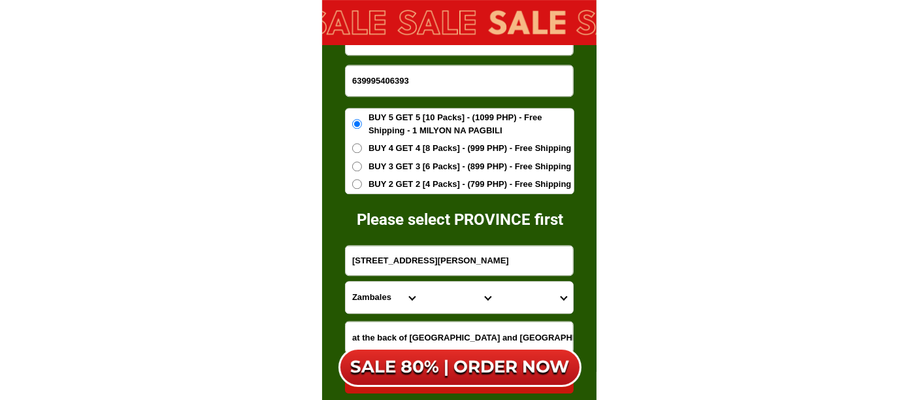
scroll to position [8335, 0]
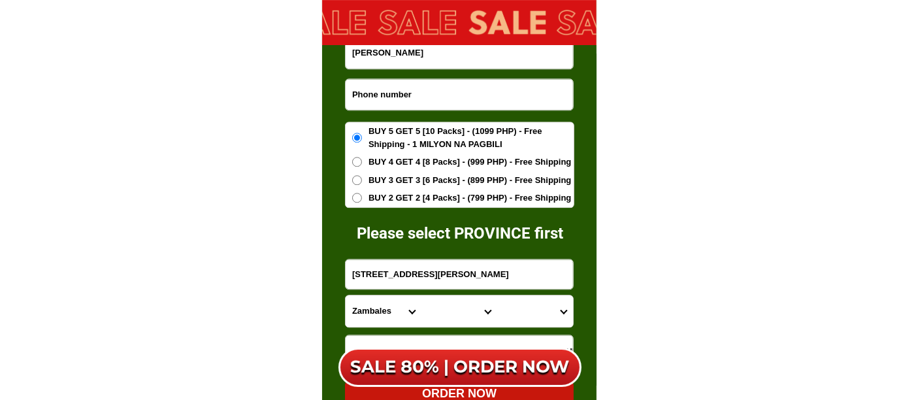
click at [403, 103] on input "Input phone_number" at bounding box center [459, 94] width 227 height 31
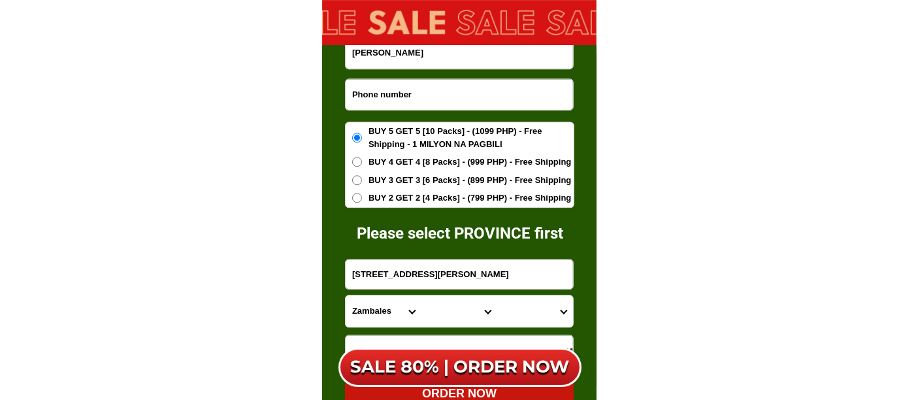
paste input "639218774658"
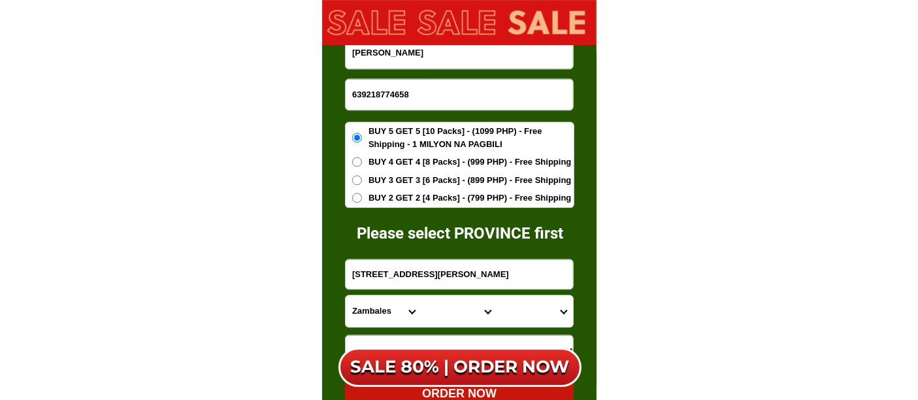
type input "639218774658"
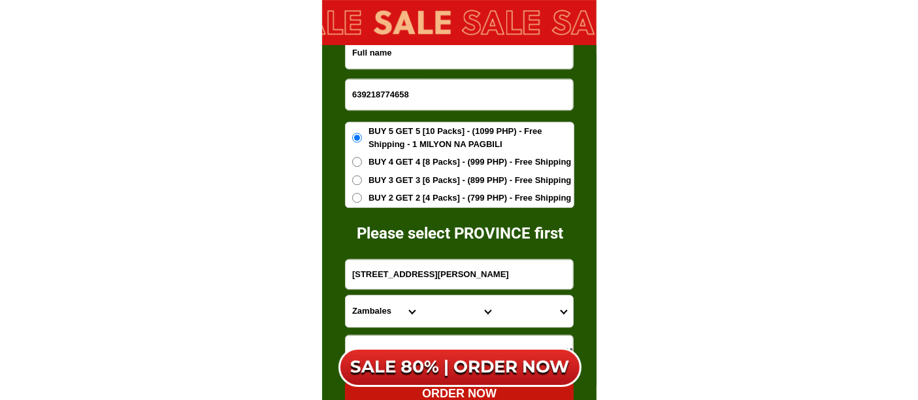
click at [452, 57] on input "Input full_name" at bounding box center [459, 53] width 227 height 32
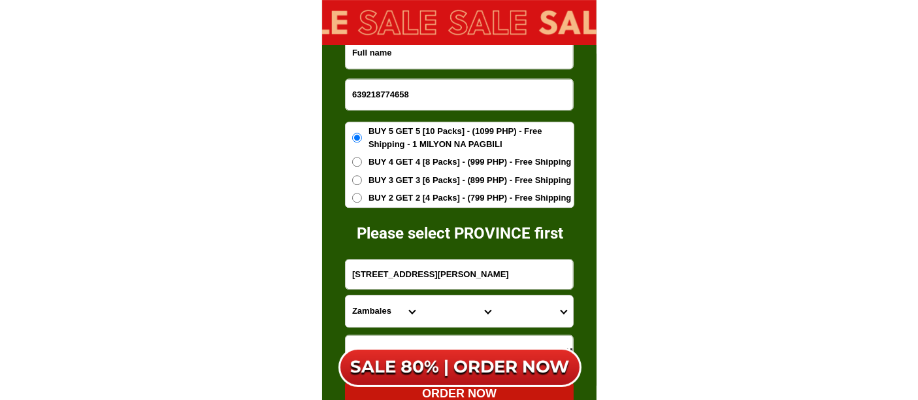
paste input "[PERSON_NAME]"
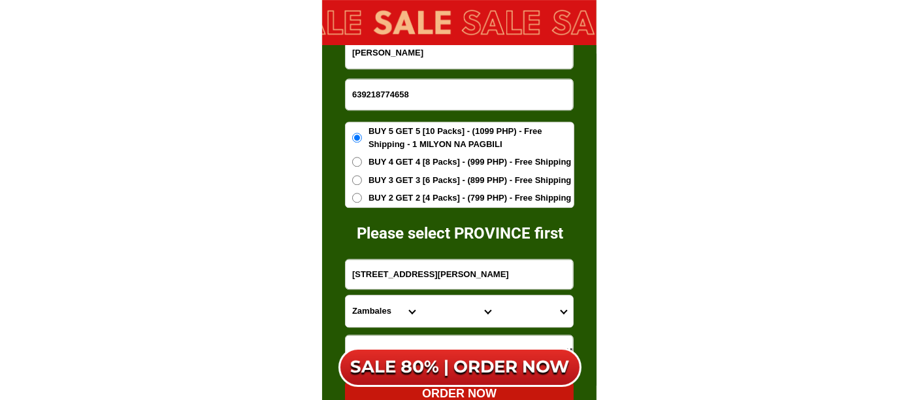
type input "[PERSON_NAME]"
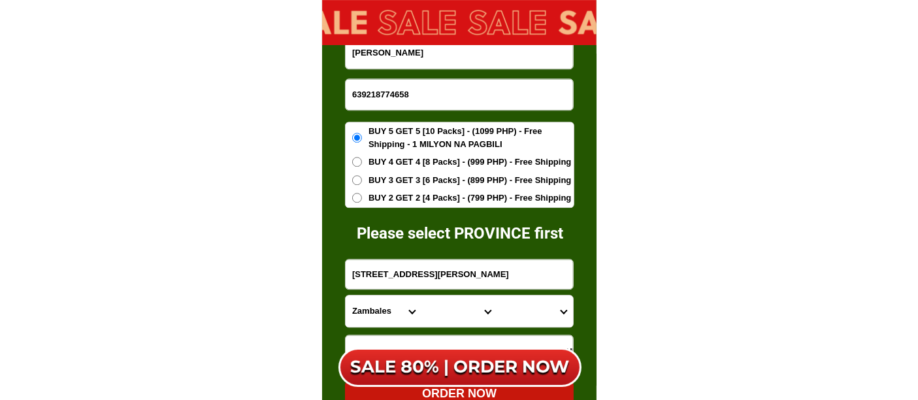
click at [440, 199] on span "BUY 2 GET 2 [4 Packs] - (799 PHP) - Free Shipping" at bounding box center [470, 197] width 203 height 13
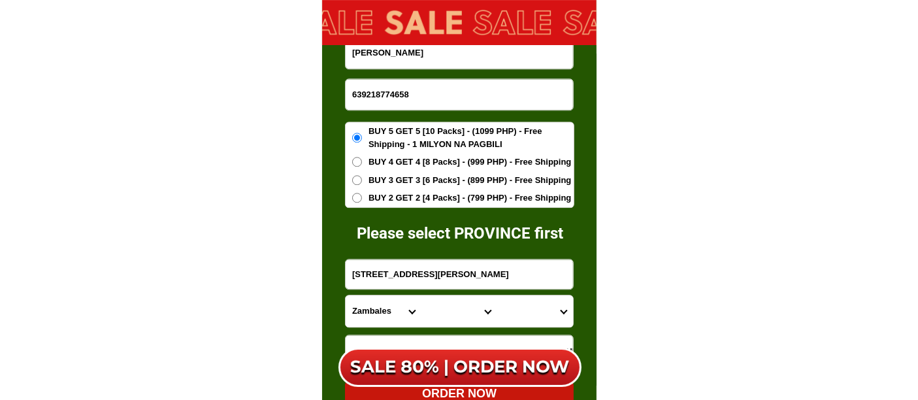
click at [362, 199] on input "BUY 2 GET 2 [4 Packs] - (799 PHP) - Free Shipping" at bounding box center [357, 198] width 10 height 10
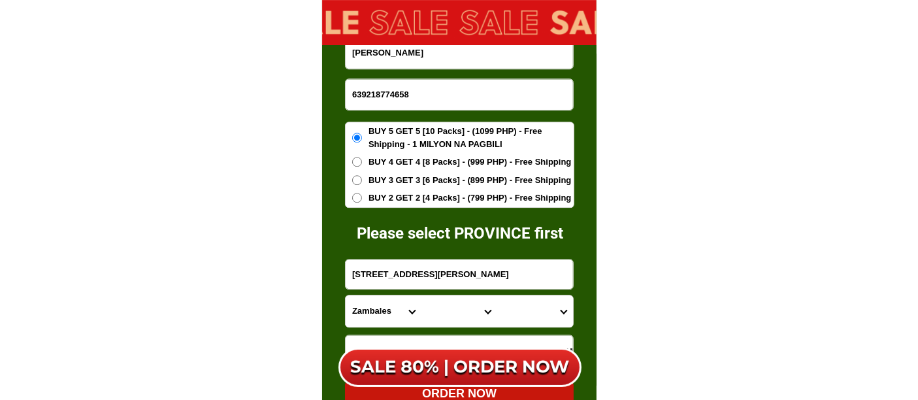
radio input "true"
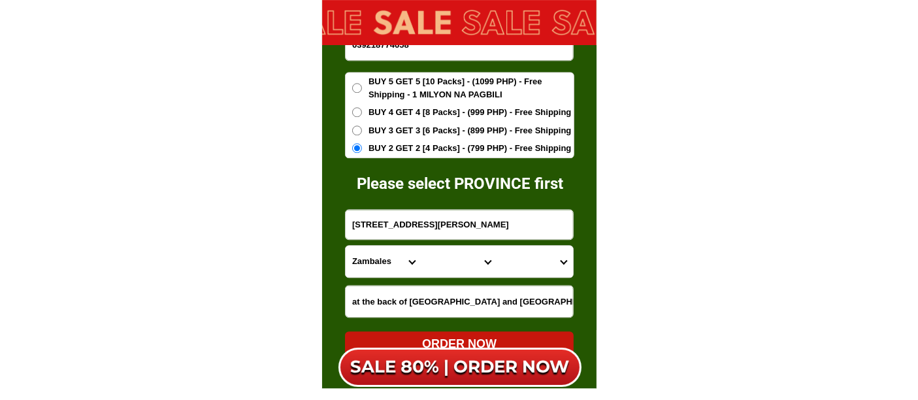
scroll to position [8408, 0]
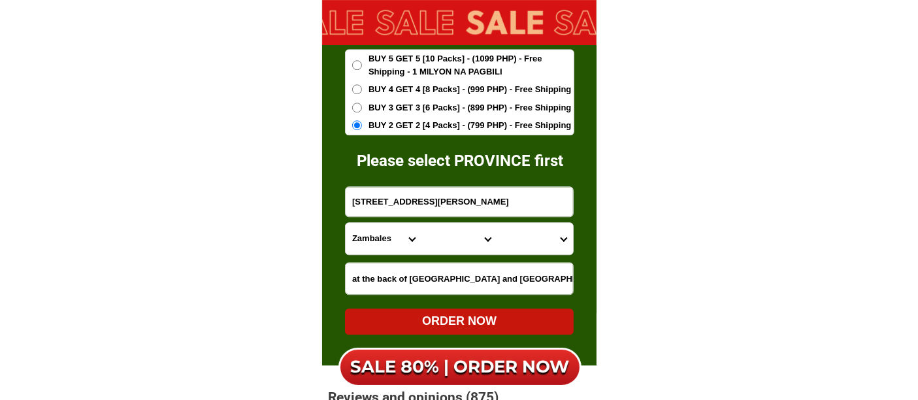
click at [375, 60] on span "BUY 5 GET 5 [10 Packs] - (1099 PHP) - Free Shipping - 1 MILYON NA PAGBILI" at bounding box center [471, 64] width 205 height 25
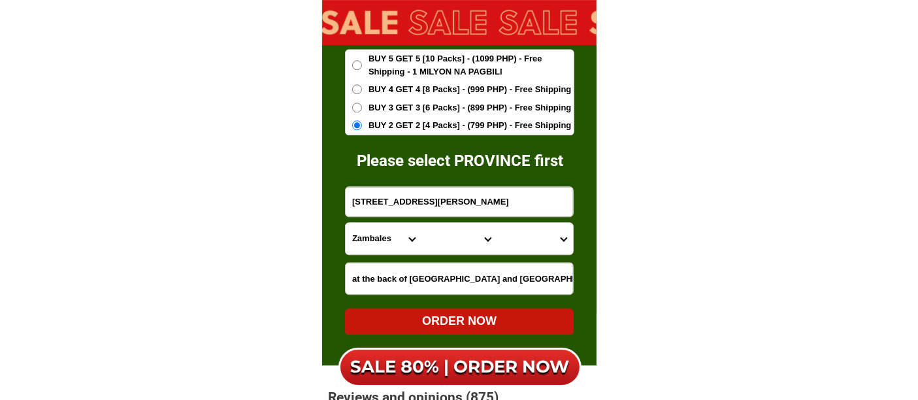
click at [362, 60] on input "BUY 5 GET 5 [10 Packs] - (1099 PHP) - Free Shipping - 1 MILYON NA PAGBILI" at bounding box center [357, 65] width 10 height 10
radio input "true"
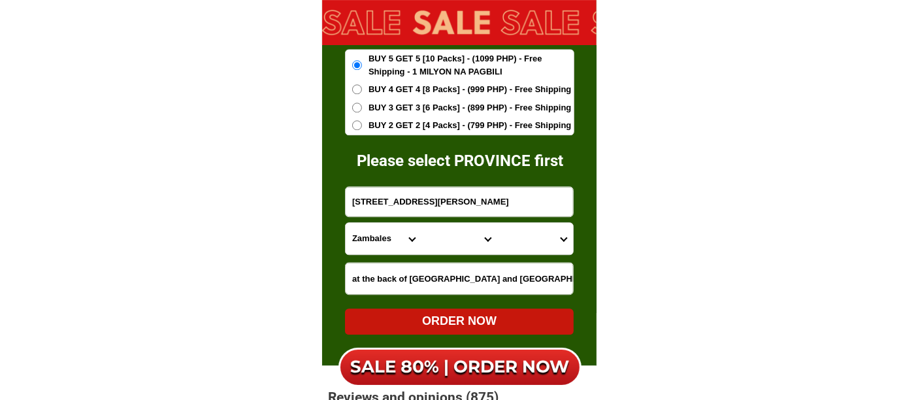
click at [391, 212] on input "[STREET_ADDRESS][PERSON_NAME]" at bounding box center [459, 201] width 227 height 29
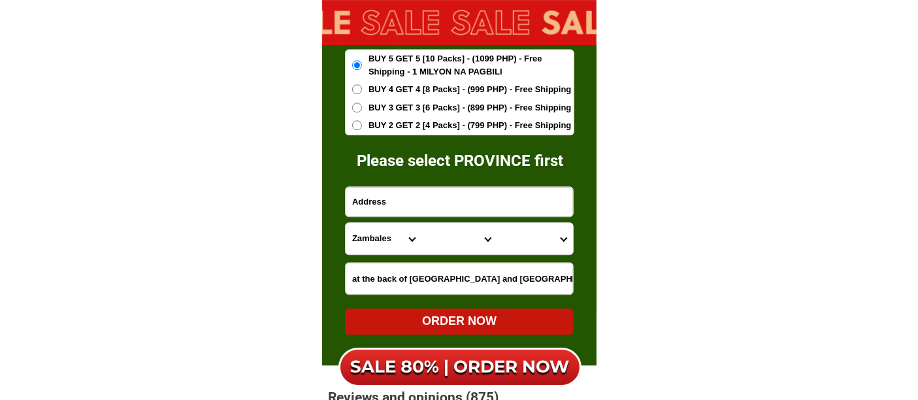
paste input "Phase 1 blk [STREET_ADDRESS][PERSON_NAME]"
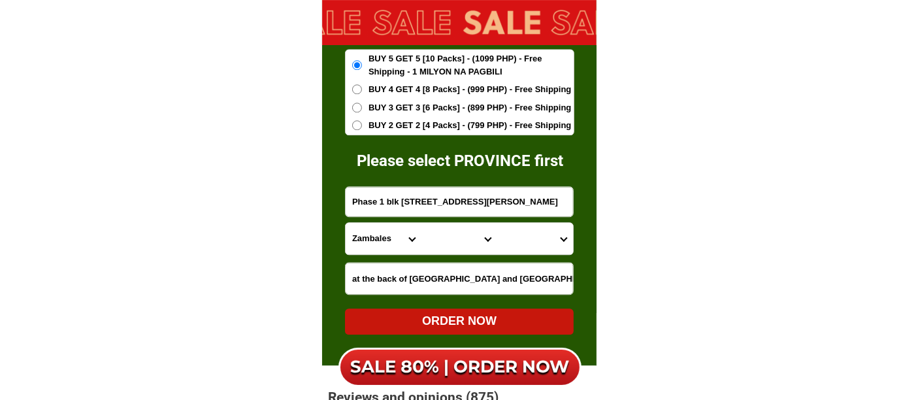
type input "Phase 1 blk [STREET_ADDRESS][PERSON_NAME]"
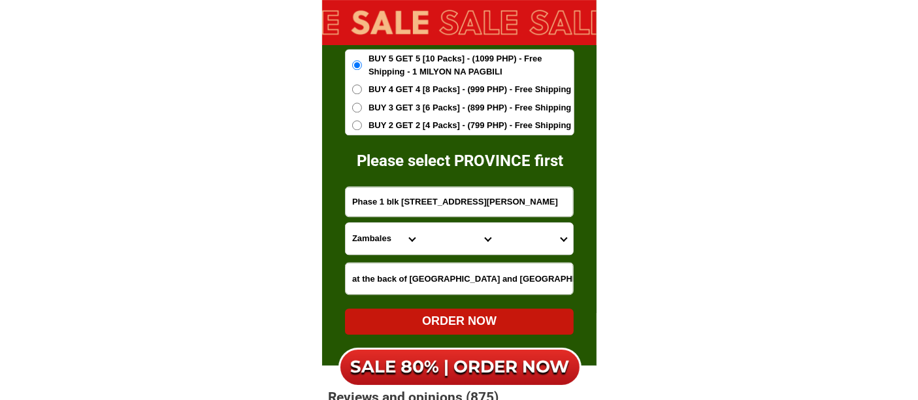
click at [370, 248] on select "Province [GEOGRAPHIC_DATA] [GEOGRAPHIC_DATA][PERSON_NAME][GEOGRAPHIC_DATA][GEOG…" at bounding box center [384, 238] width 76 height 31
select select "63_761"
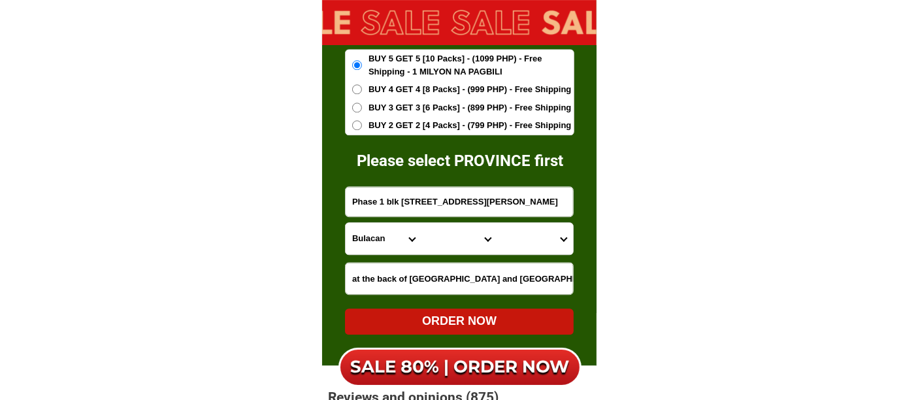
click at [346, 223] on select "Province [GEOGRAPHIC_DATA] [GEOGRAPHIC_DATA][PERSON_NAME][GEOGRAPHIC_DATA][GEOG…" at bounding box center [384, 238] width 76 height 31
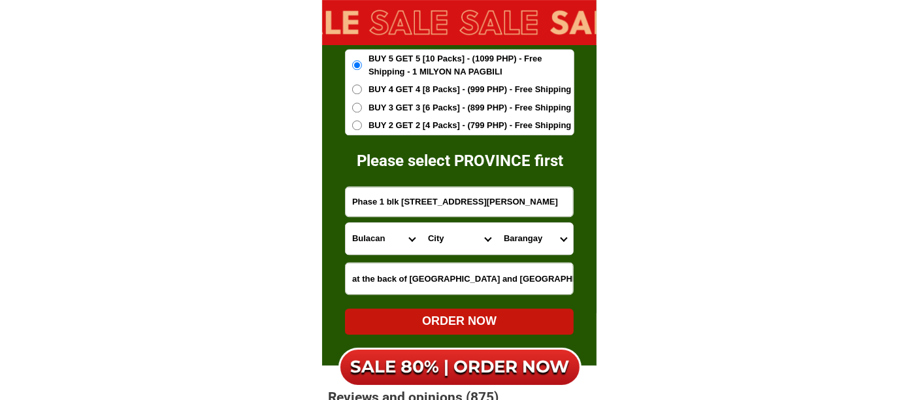
click at [442, 236] on select "City [PERSON_NAME][GEOGRAPHIC_DATA] [GEOGRAPHIC_DATA] [GEOGRAPHIC_DATA] [GEOGRA…" at bounding box center [459, 238] width 76 height 31
select select "63_7612018"
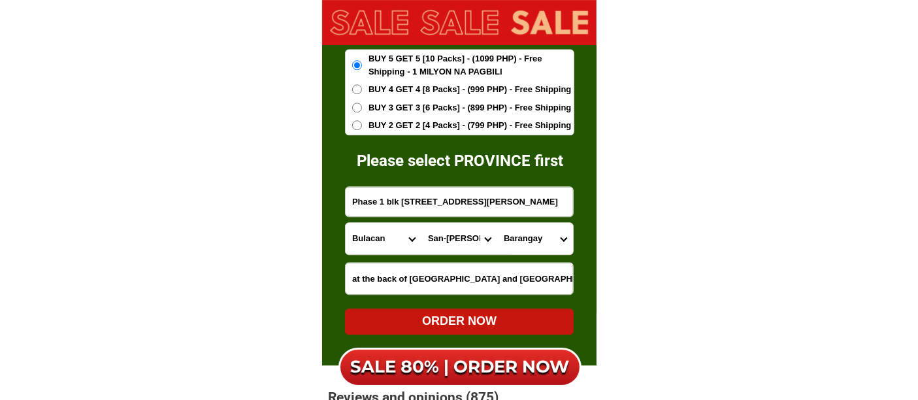
click at [421, 223] on select "City [PERSON_NAME][GEOGRAPHIC_DATA] [GEOGRAPHIC_DATA] [GEOGRAPHIC_DATA] [GEOGRA…" at bounding box center [459, 238] width 76 height 31
click at [538, 232] on select "Barangay Assumption Bagong buhay Bagong buhay ii Bagong buhay iii [GEOGRAPHIC_D…" at bounding box center [535, 238] width 76 height 31
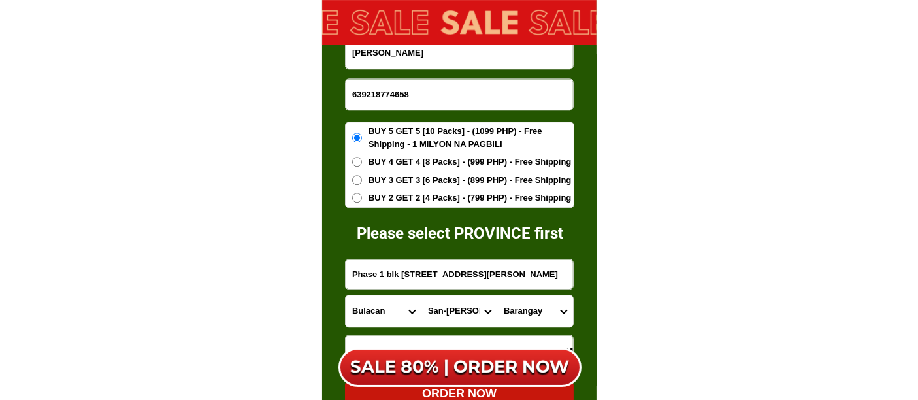
scroll to position [8262, 0]
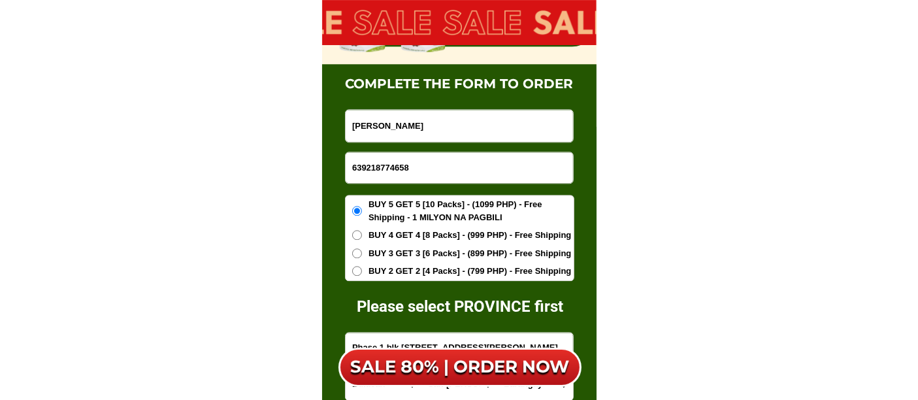
drag, startPoint x: 432, startPoint y: 166, endPoint x: 335, endPoint y: 159, distance: 97.6
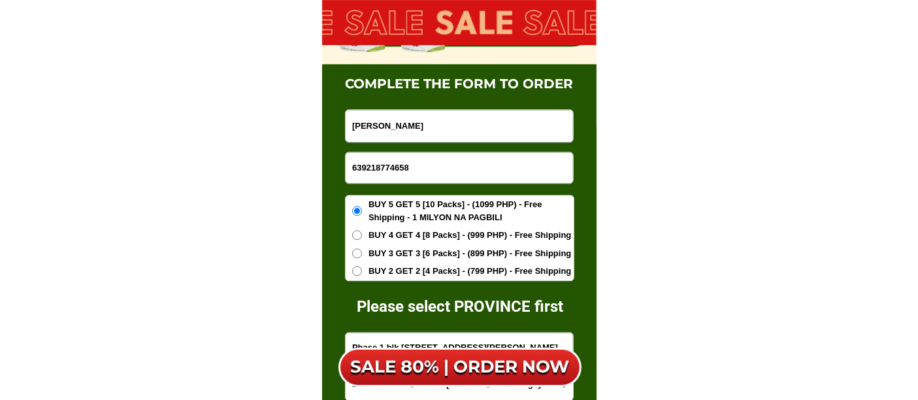
click at [335, 159] on div "complete the form to order Please select PROVINCE first [PERSON_NAME] 639218774…" at bounding box center [459, 288] width 274 height 448
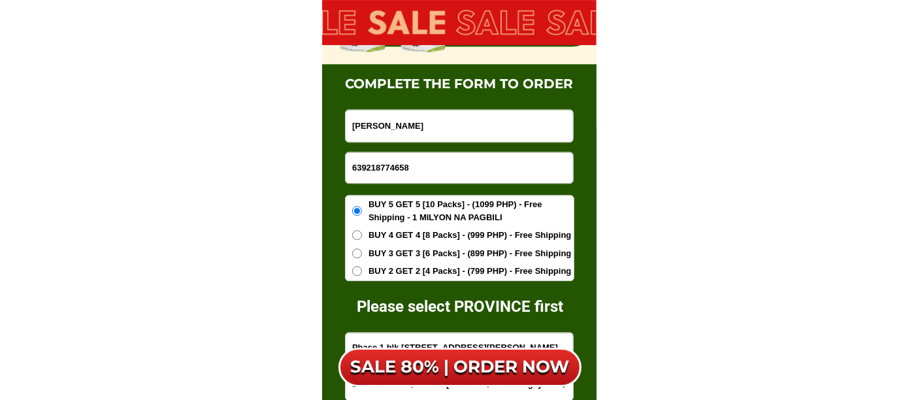
paste input "09604310513"
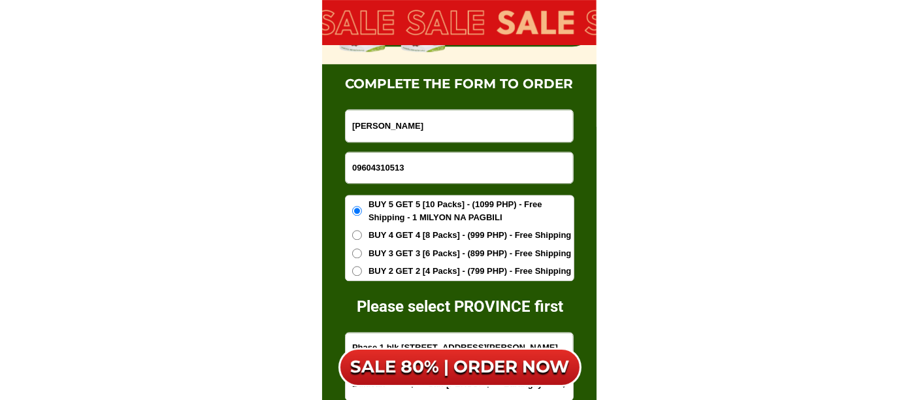
type input "09604310513"
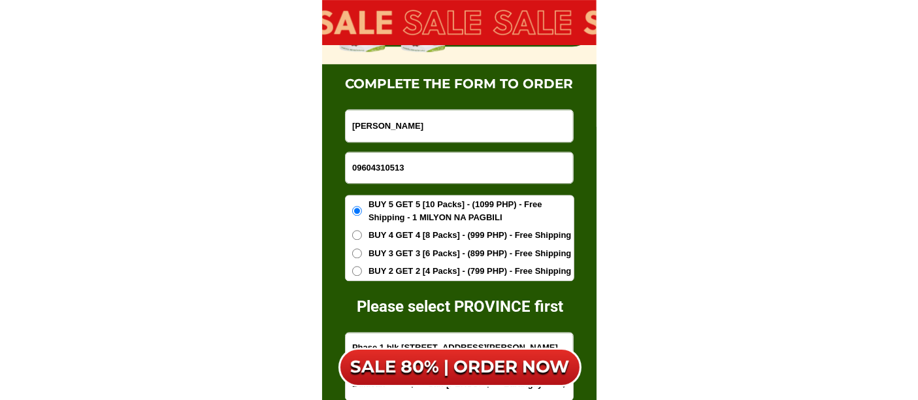
drag, startPoint x: 462, startPoint y: 129, endPoint x: 206, endPoint y: 114, distance: 255.9
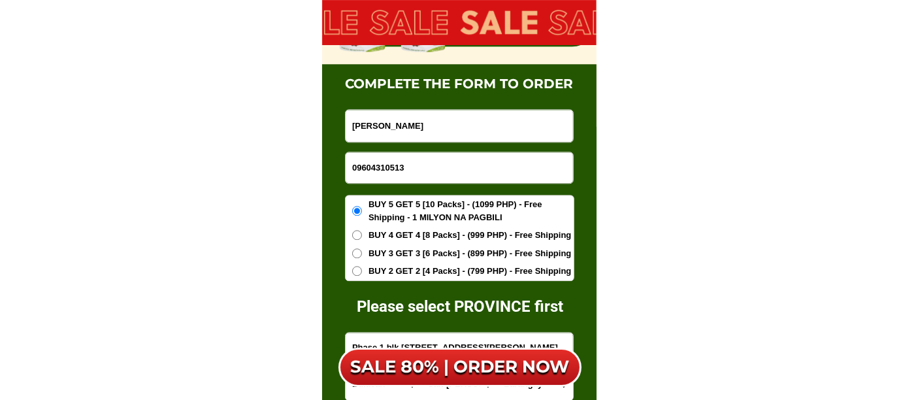
paste input "[PERSON_NAME]"
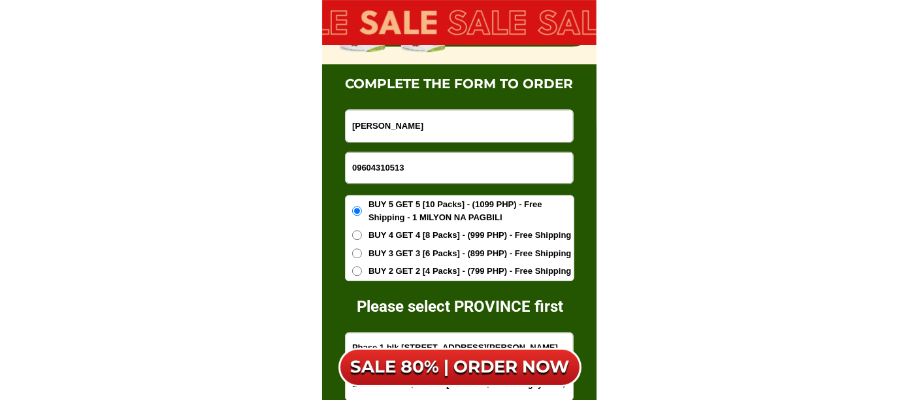
type input "[PERSON_NAME]"
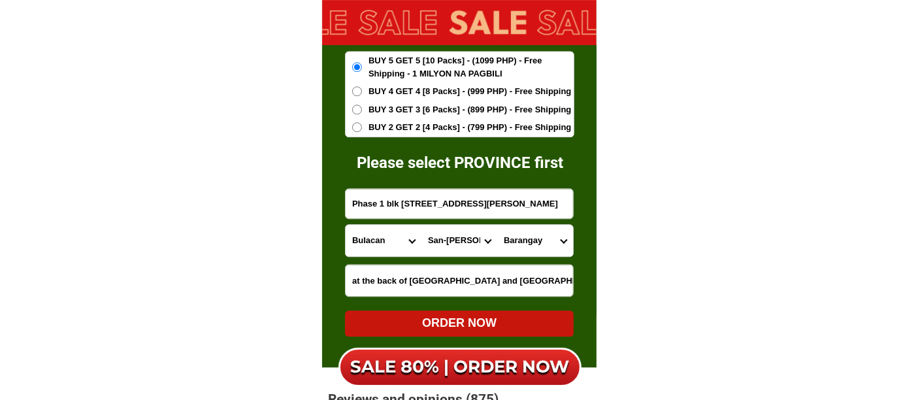
scroll to position [8408, 0]
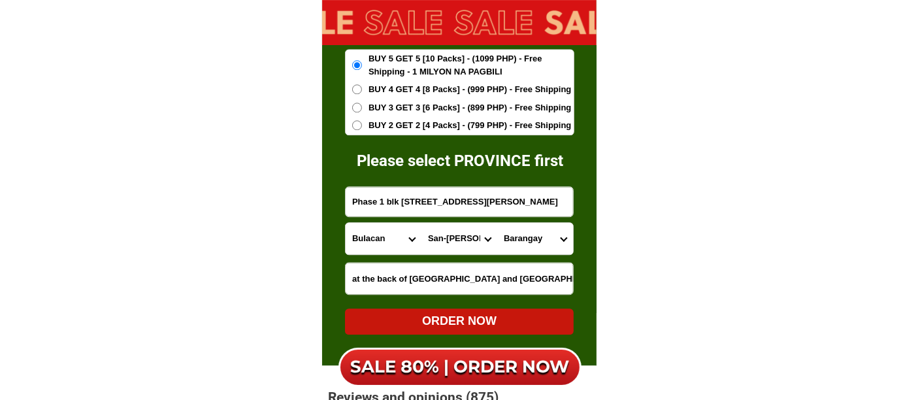
drag, startPoint x: 551, startPoint y: 208, endPoint x: 278, endPoint y: 201, distance: 272.6
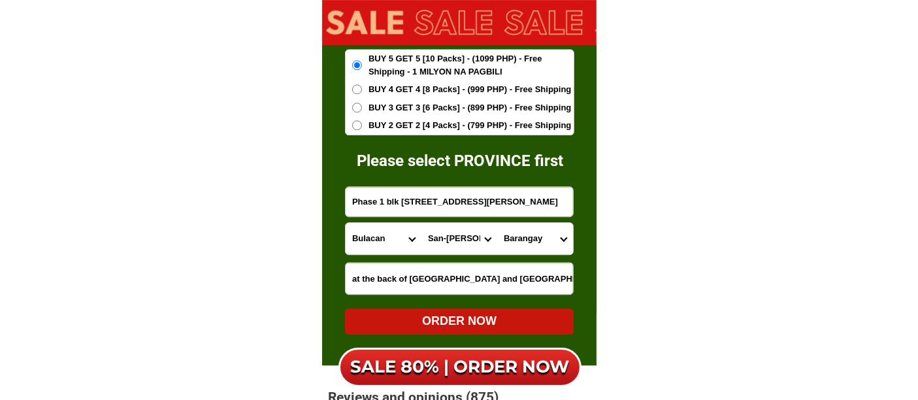
paste input "Govic highwa"
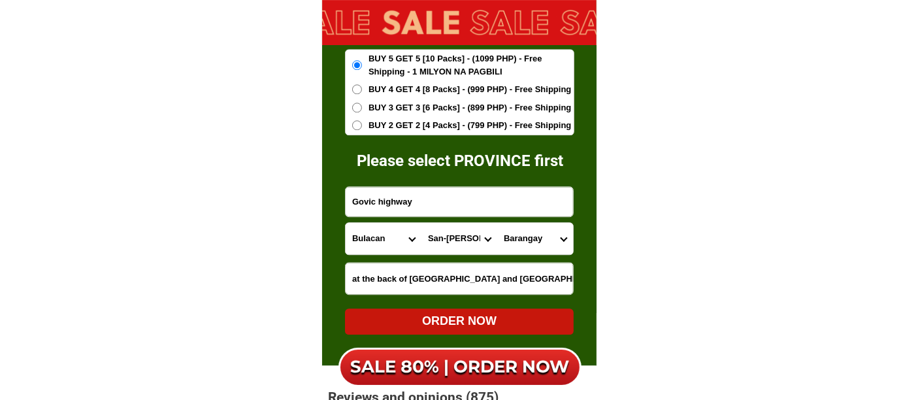
type input "Govic highway"
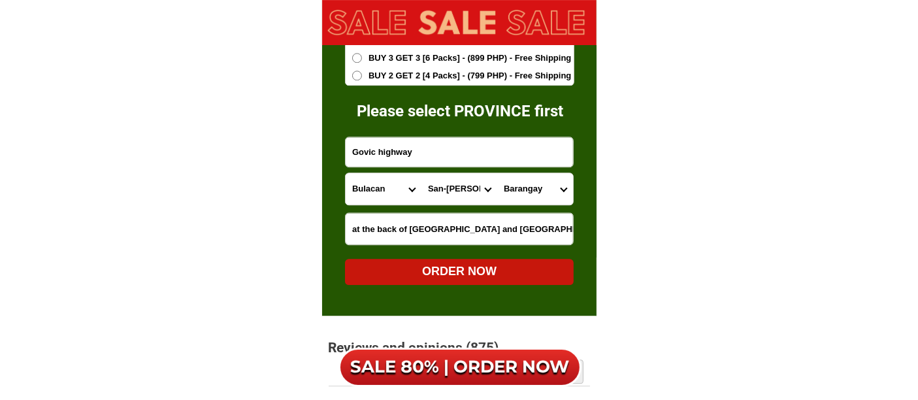
scroll to position [8480, 0]
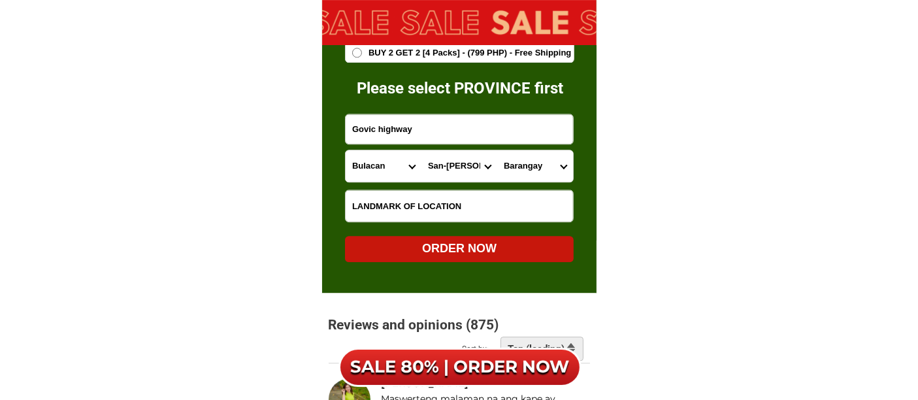
click at [391, 208] on input "Input LANDMARKOFLOCATION" at bounding box center [459, 205] width 227 height 31
paste input "Front of mr [PERSON_NAME]"
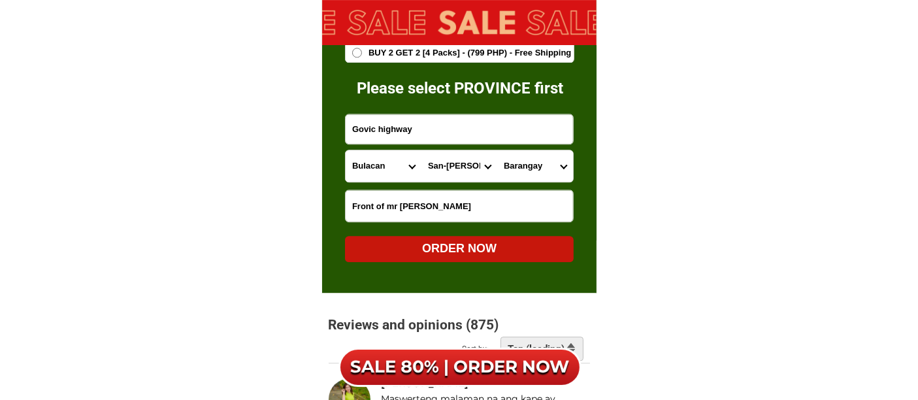
type input "Front of mr [PERSON_NAME]"
click at [367, 171] on select "Province [GEOGRAPHIC_DATA] [GEOGRAPHIC_DATA][PERSON_NAME][GEOGRAPHIC_DATA][GEOG…" at bounding box center [384, 165] width 76 height 31
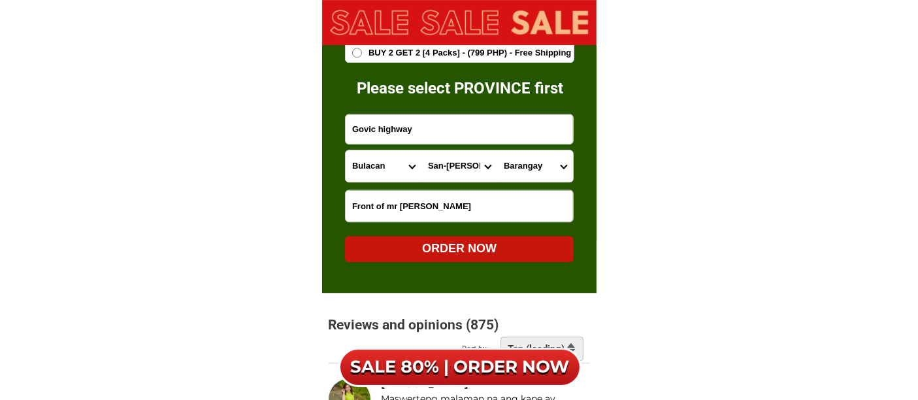
select select "63_803"
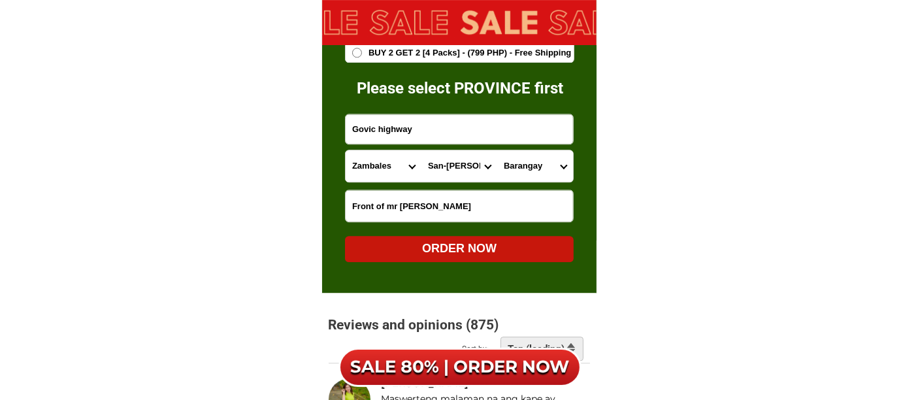
click at [346, 150] on select "Province [GEOGRAPHIC_DATA] [GEOGRAPHIC_DATA][PERSON_NAME][GEOGRAPHIC_DATA][GEOG…" at bounding box center [384, 165] width 76 height 31
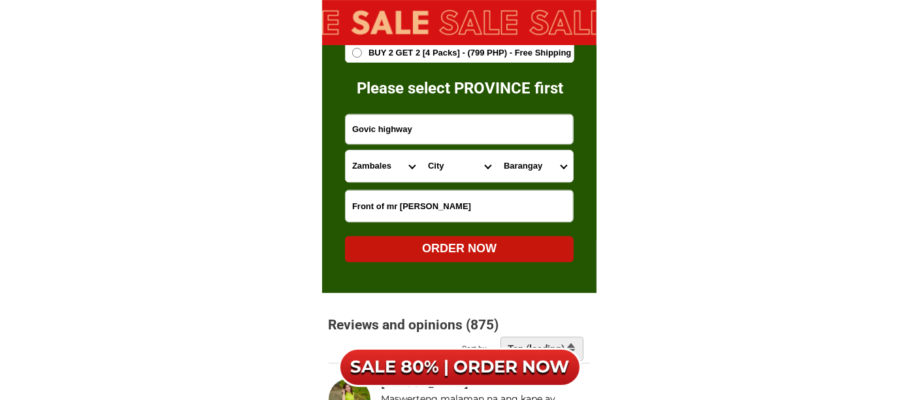
click at [448, 171] on select "City Botolan [GEOGRAPHIC_DATA] [PERSON_NAME] [GEOGRAPHIC_DATA] [GEOGRAPHIC_DATA…" at bounding box center [459, 165] width 76 height 31
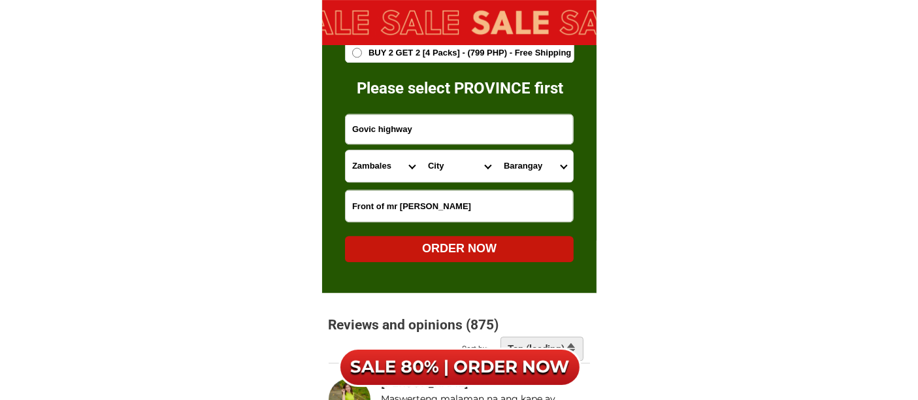
select select "63_8034794"
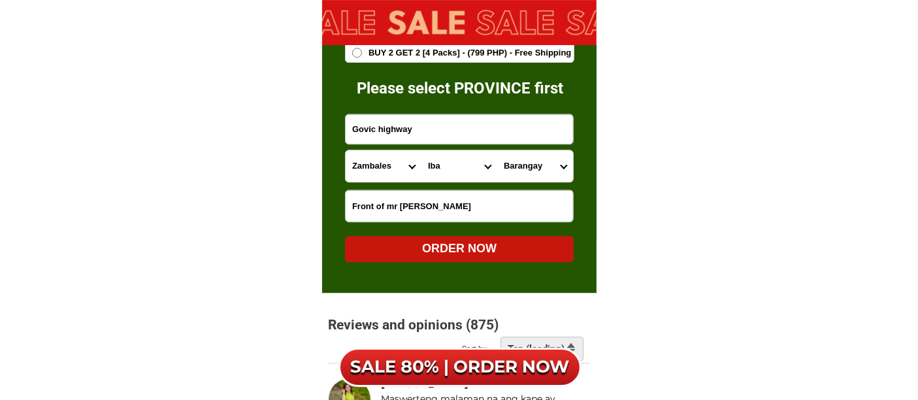
click at [421, 150] on select "City Botolan [GEOGRAPHIC_DATA] [PERSON_NAME] [GEOGRAPHIC_DATA] [GEOGRAPHIC_DATA…" at bounding box center [459, 165] width 76 height 31
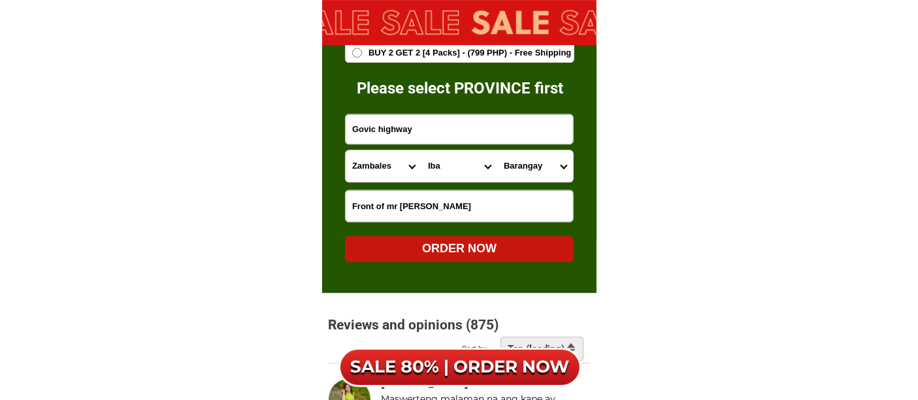
click at [524, 161] on select "Barangay Amungan [PERSON_NAME]-dingin-panibuatan Palanginan (palanguinan-[GEOGR…" at bounding box center [535, 165] width 76 height 31
select select "63_80347948511"
click at [497, 150] on select "Barangay Amungan [PERSON_NAME]-dingin-panibuatan Palanginan (palanguinan-[GEOGR…" at bounding box center [535, 165] width 76 height 31
click at [453, 252] on div "ORDER NOW" at bounding box center [459, 249] width 229 height 18
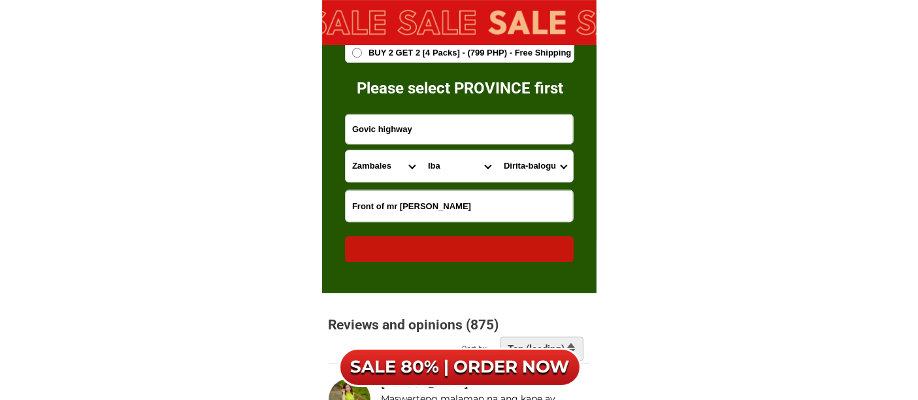
radio input "true"
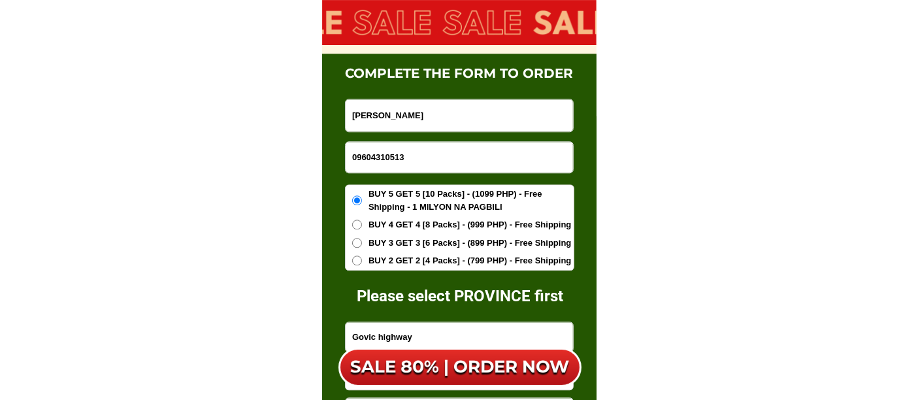
scroll to position [8262, 0]
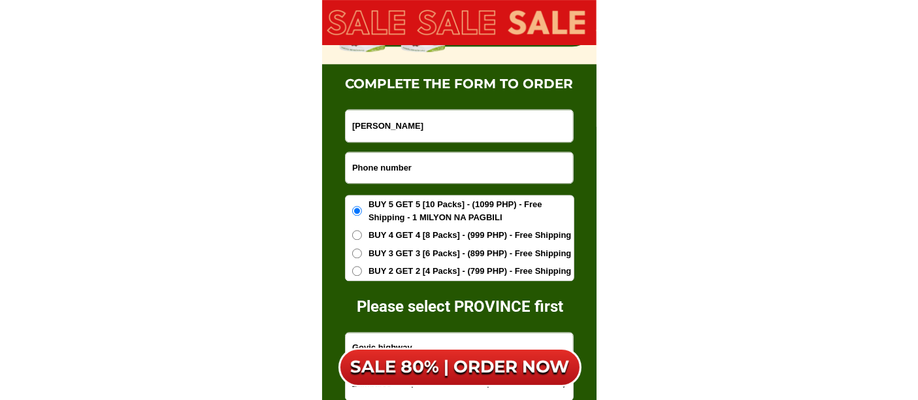
click at [440, 166] on input "Input phone_number" at bounding box center [459, 167] width 227 height 31
paste input "[GEOGRAPHIC_DATA][PERSON_NAME]"
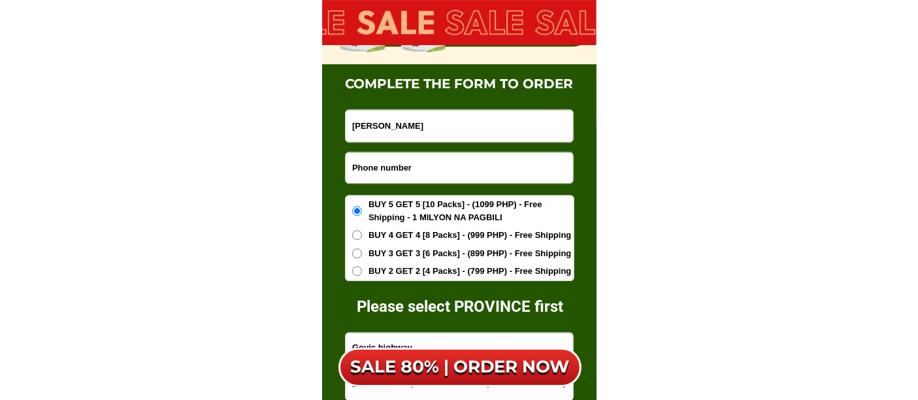
type input "[GEOGRAPHIC_DATA][PERSON_NAME]"
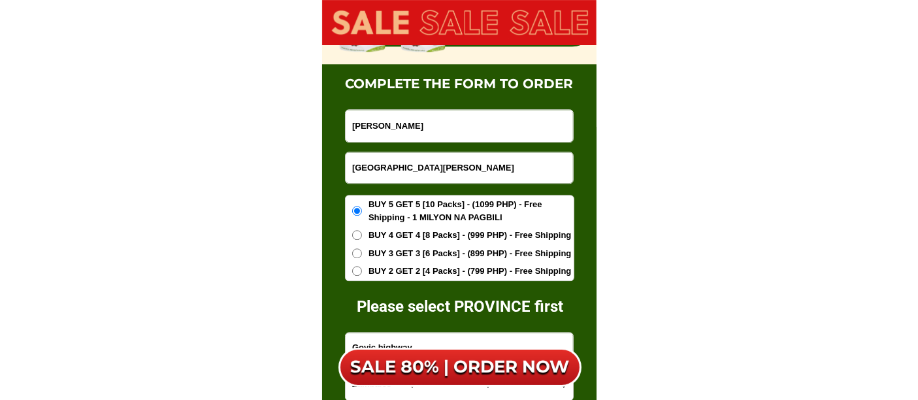
drag, startPoint x: 409, startPoint y: 176, endPoint x: 336, endPoint y: 178, distance: 73.2
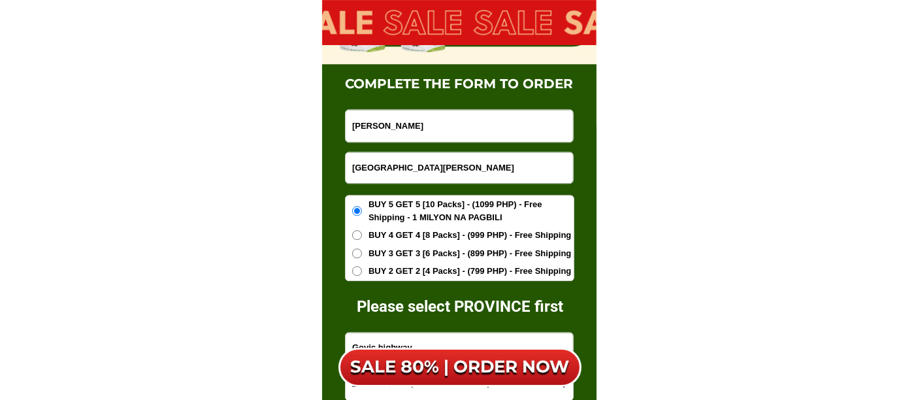
click at [336, 178] on div "complete the form to order Please select PROVINCE first [PERSON_NAME] [GEOGRAPH…" at bounding box center [459, 288] width 274 height 448
